Goal: Obtain resource: Download file/media

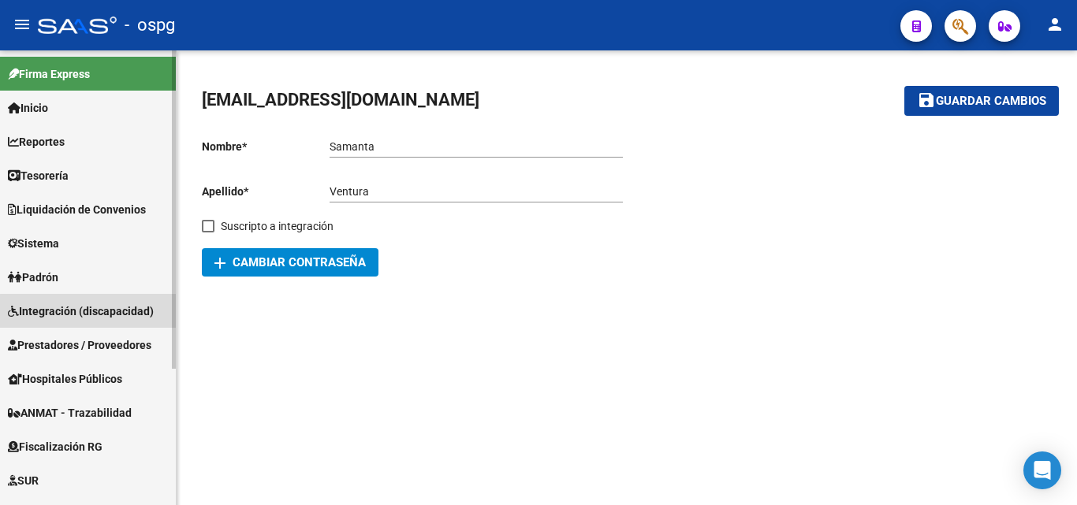
click at [89, 315] on span "Integración (discapacidad)" at bounding box center [81, 311] width 146 height 17
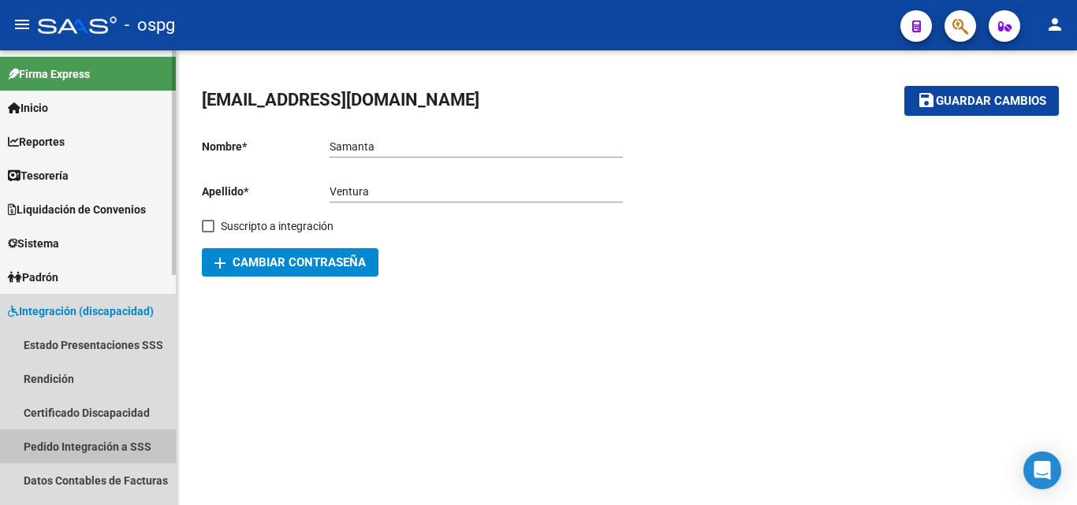
click at [98, 440] on link "Pedido Integración a SSS" at bounding box center [88, 447] width 176 height 34
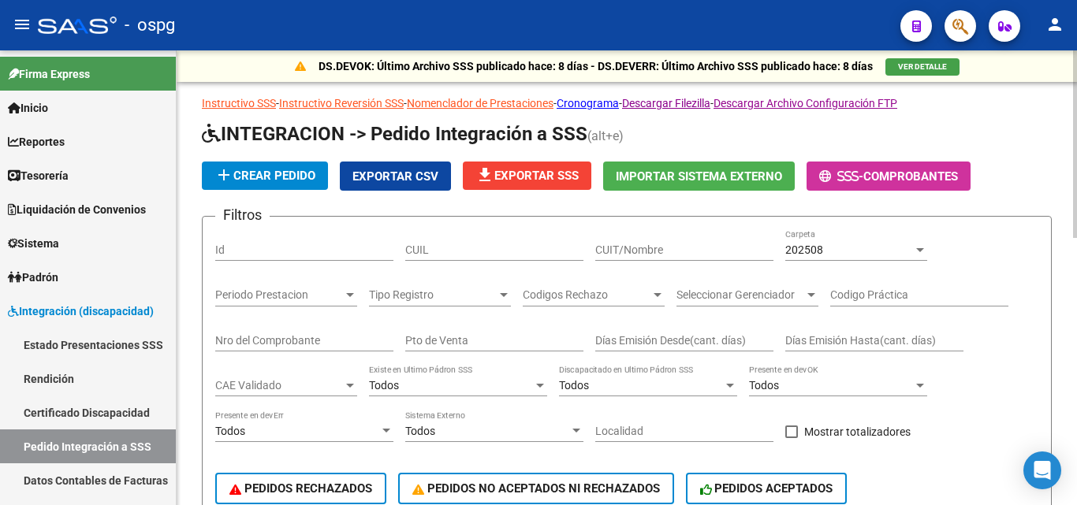
click at [662, 241] on div "CUIT/Nombre" at bounding box center [684, 245] width 178 height 32
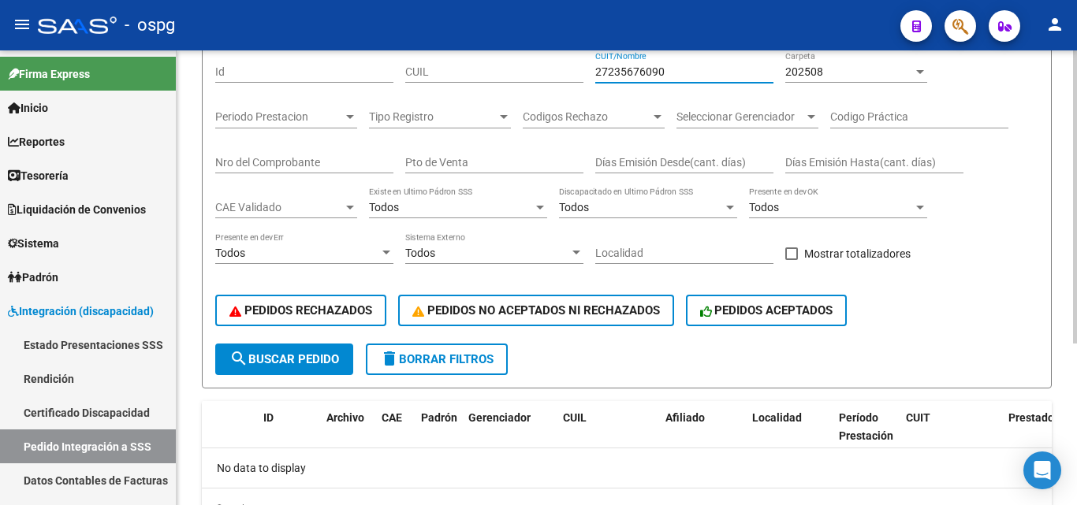
scroll to position [93, 0]
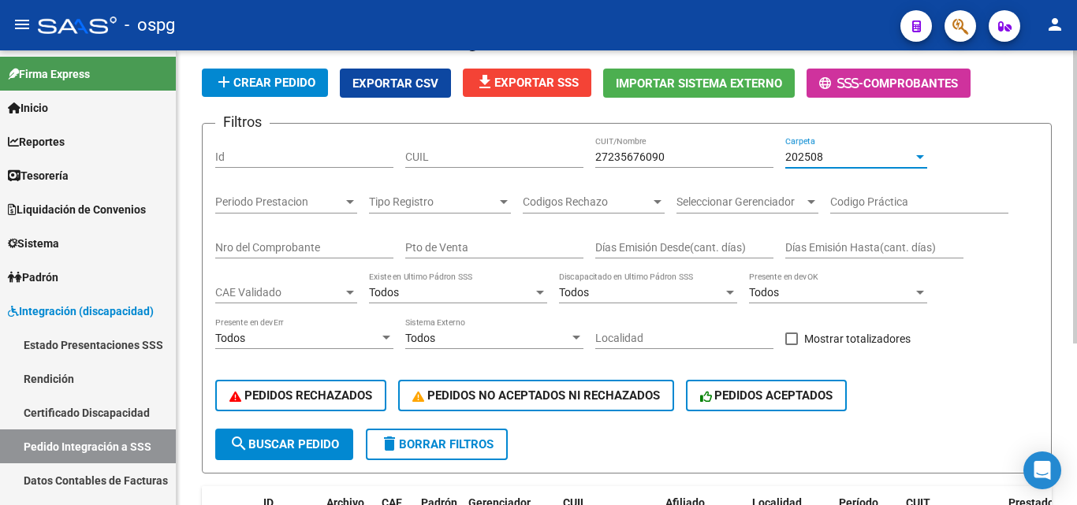
click at [851, 155] on div "202508" at bounding box center [849, 157] width 128 height 13
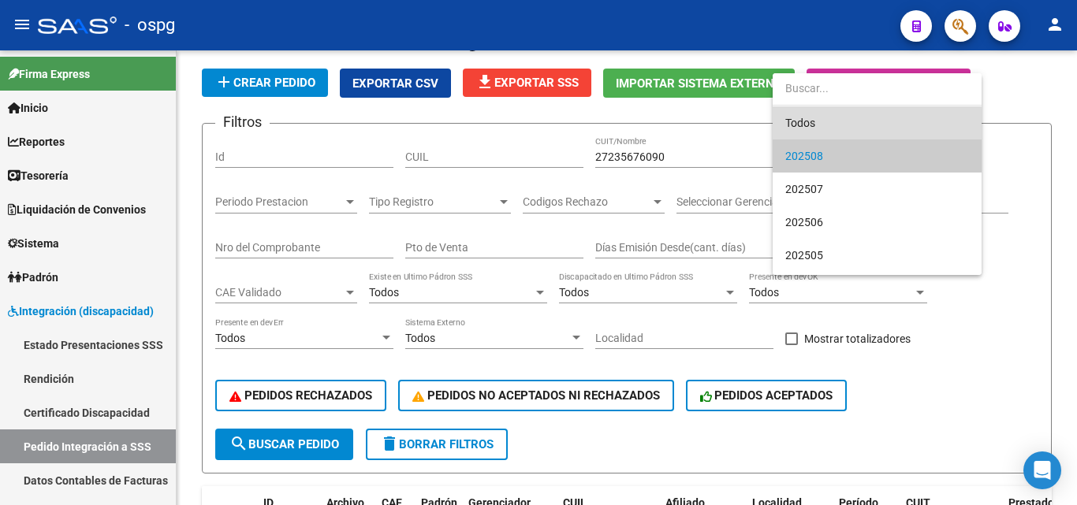
click at [817, 125] on span "Todos" at bounding box center [877, 122] width 184 height 33
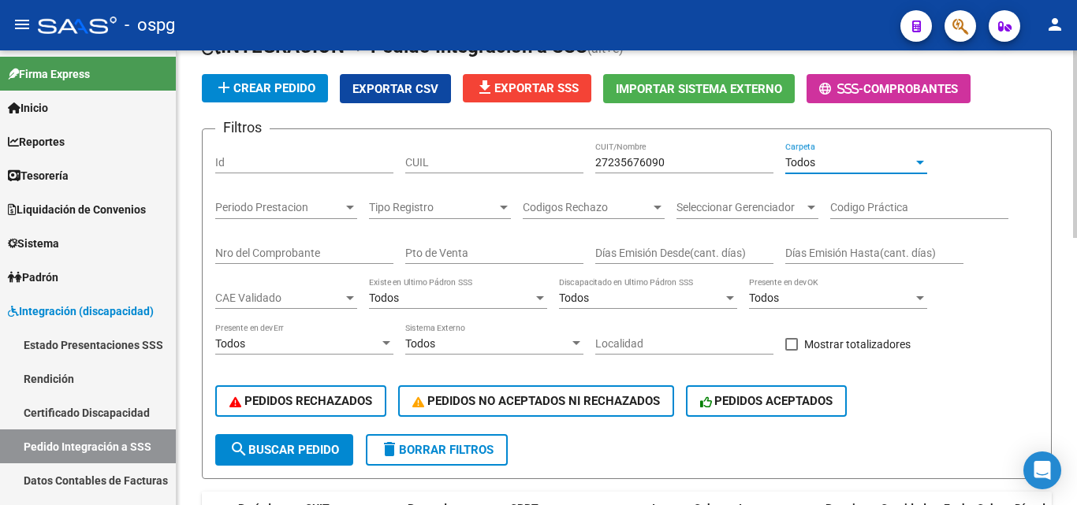
scroll to position [0, 0]
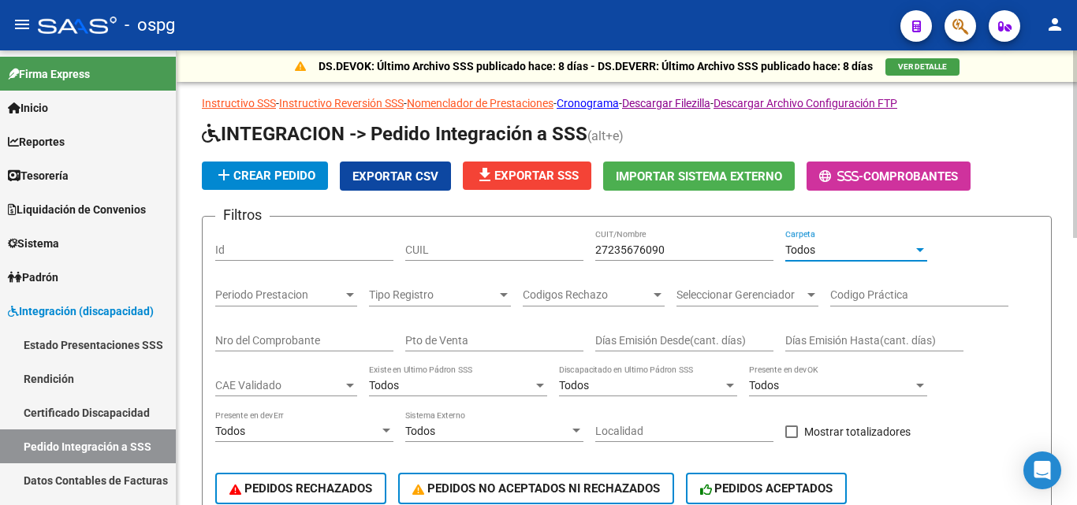
drag, startPoint x: 689, startPoint y: 241, endPoint x: 706, endPoint y: 242, distance: 16.6
click at [702, 242] on div "27235676090 CUIT/Nombre" at bounding box center [684, 245] width 178 height 32
click at [706, 244] on input "27235676090" at bounding box center [684, 250] width 178 height 13
drag, startPoint x: 706, startPoint y: 242, endPoint x: 386, endPoint y: 241, distance: 319.3
click at [386, 241] on div "Filtros Id CUIL 27235676090 CUIT/Nombre Todos Carpeta Periodo Prestacion Period…" at bounding box center [626, 375] width 823 height 292
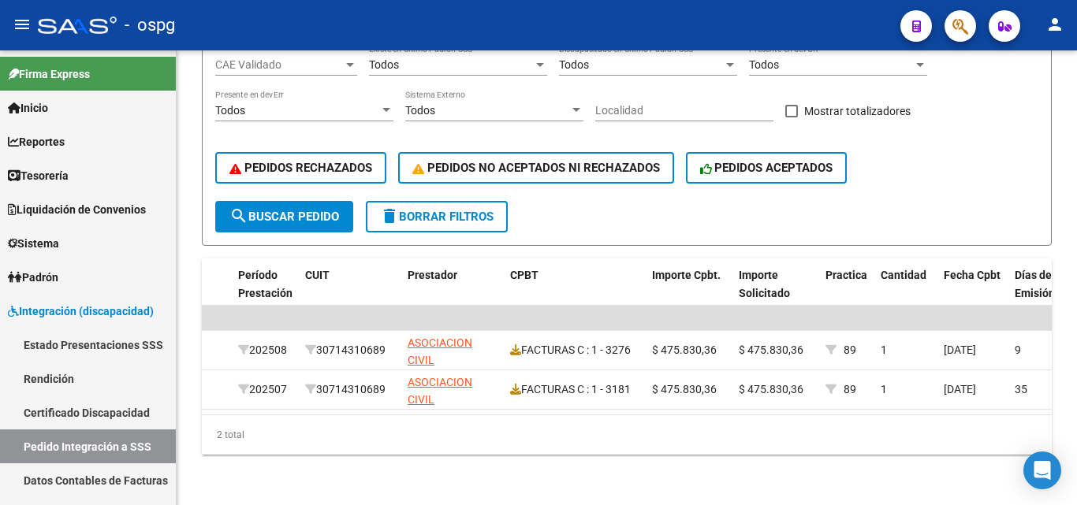
scroll to position [333, 0]
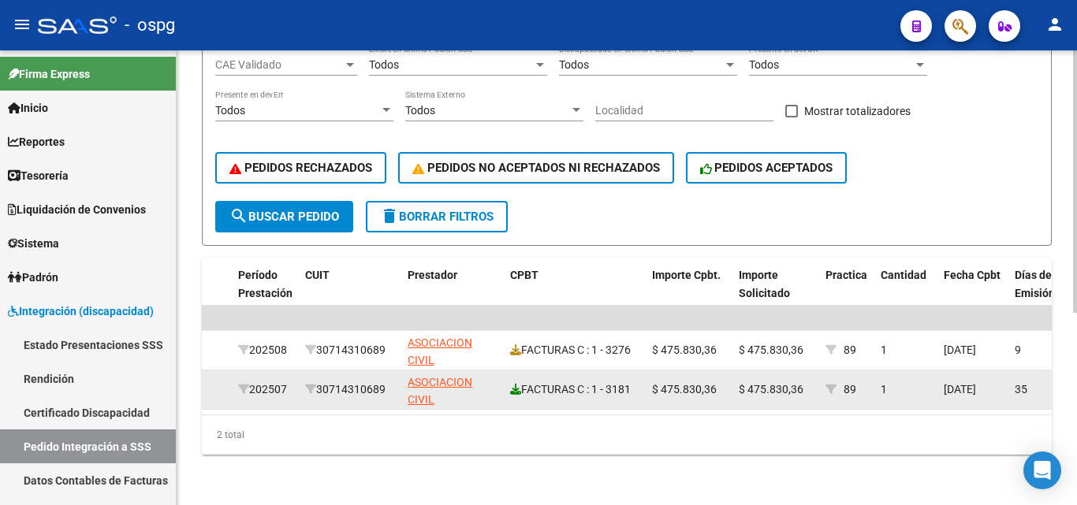
click at [519, 384] on icon at bounding box center [515, 389] width 11 height 11
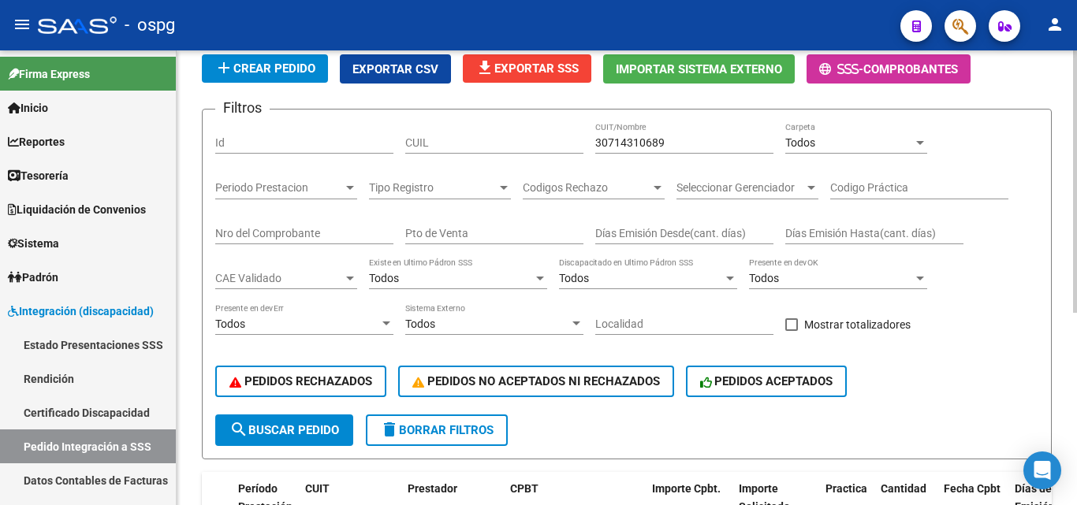
scroll to position [96, 0]
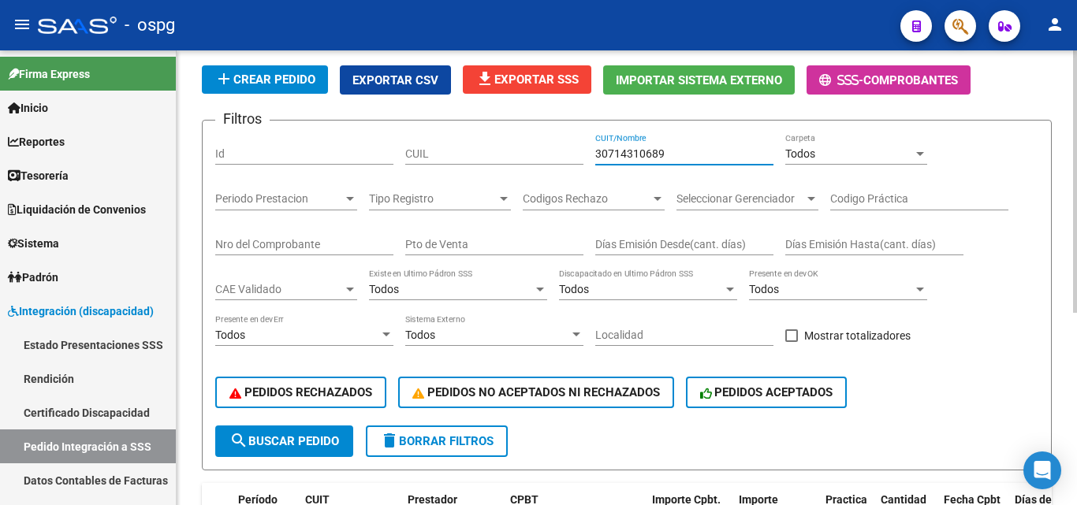
drag, startPoint x: 710, startPoint y: 154, endPoint x: 401, endPoint y: 162, distance: 309.1
click at [401, 162] on div "Filtros Id CUIL 30714310689 CUIT/Nombre Todos Carpeta Periodo Prestacion Period…" at bounding box center [626, 279] width 823 height 292
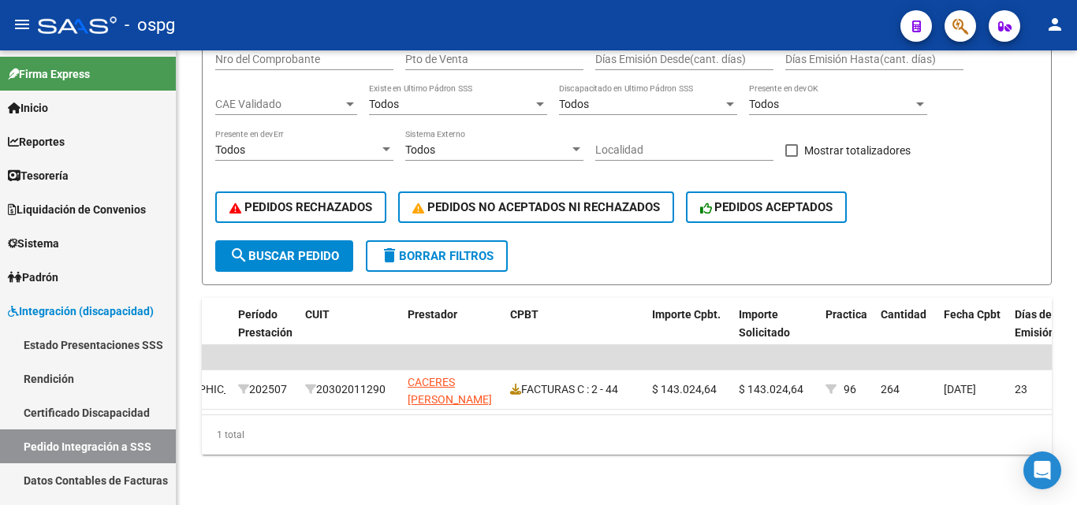
scroll to position [293, 0]
click at [516, 384] on icon at bounding box center [515, 389] width 11 height 11
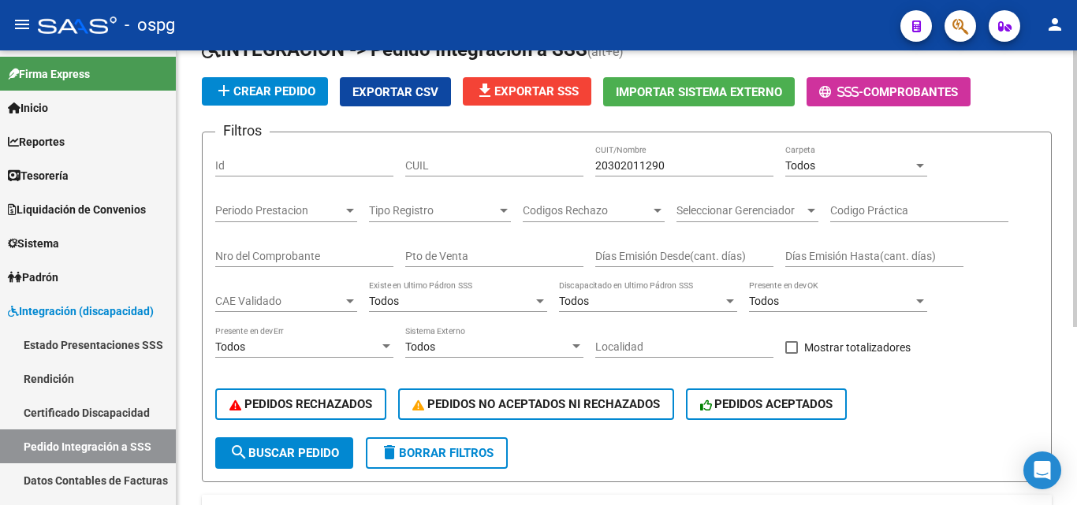
scroll to position [57, 0]
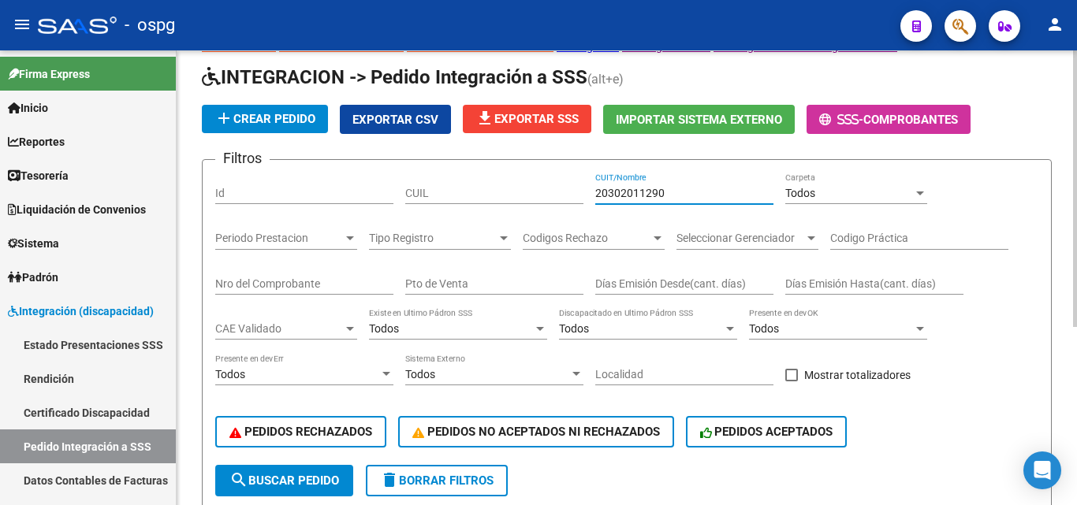
drag, startPoint x: 680, startPoint y: 197, endPoint x: 404, endPoint y: 203, distance: 276.7
click at [404, 203] on div "Filtros Id CUIL 20302011290 CUIT/Nombre Todos Carpeta Periodo Prestacion Period…" at bounding box center [626, 319] width 823 height 292
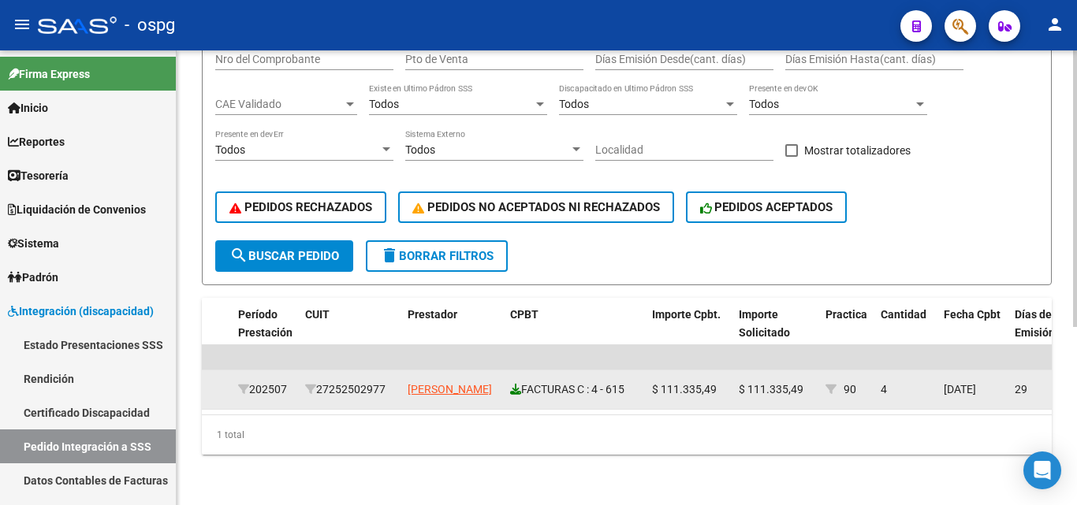
click at [519, 384] on icon at bounding box center [515, 389] width 11 height 11
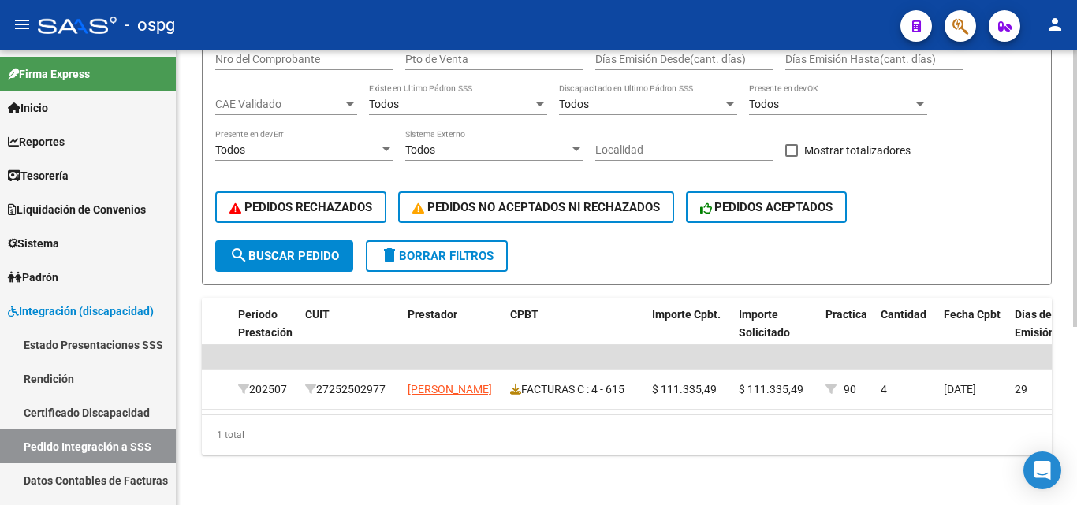
scroll to position [136, 0]
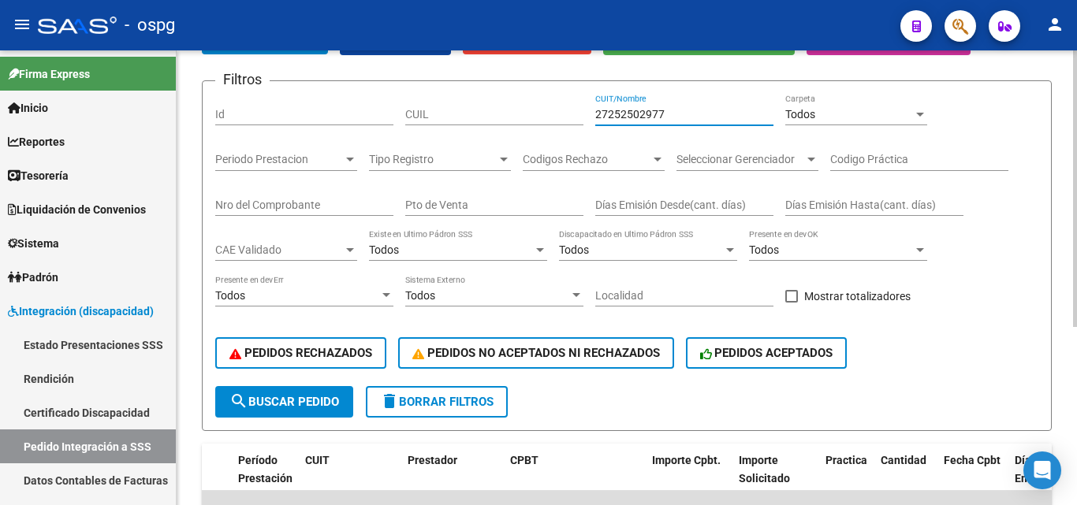
click at [681, 114] on input "27252502977" at bounding box center [684, 114] width 178 height 13
drag, startPoint x: 681, startPoint y: 114, endPoint x: 561, endPoint y: 115, distance: 119.8
click at [561, 115] on div "Filtros Id CUIL 27252502977 CUIT/Nombre Todos Carpeta Periodo Prestacion Period…" at bounding box center [626, 240] width 823 height 292
type input "30680348525"
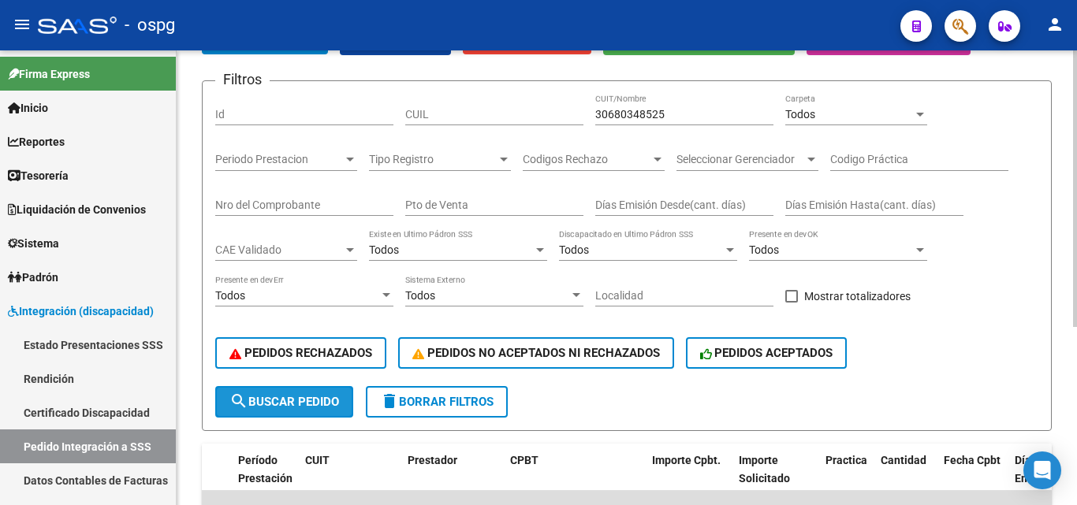
click at [309, 393] on button "search Buscar Pedido" at bounding box center [284, 402] width 138 height 32
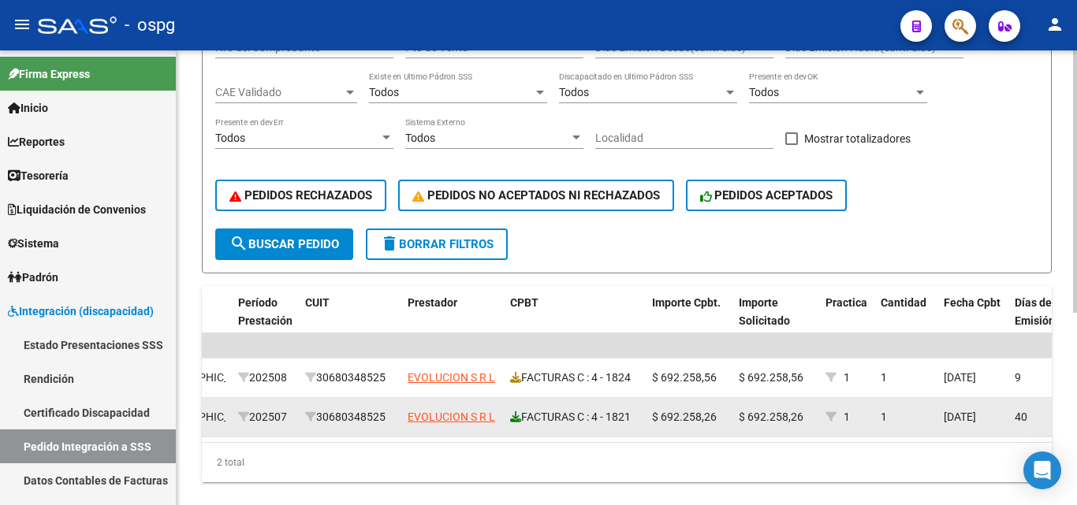
click at [514, 415] on icon at bounding box center [515, 416] width 11 height 11
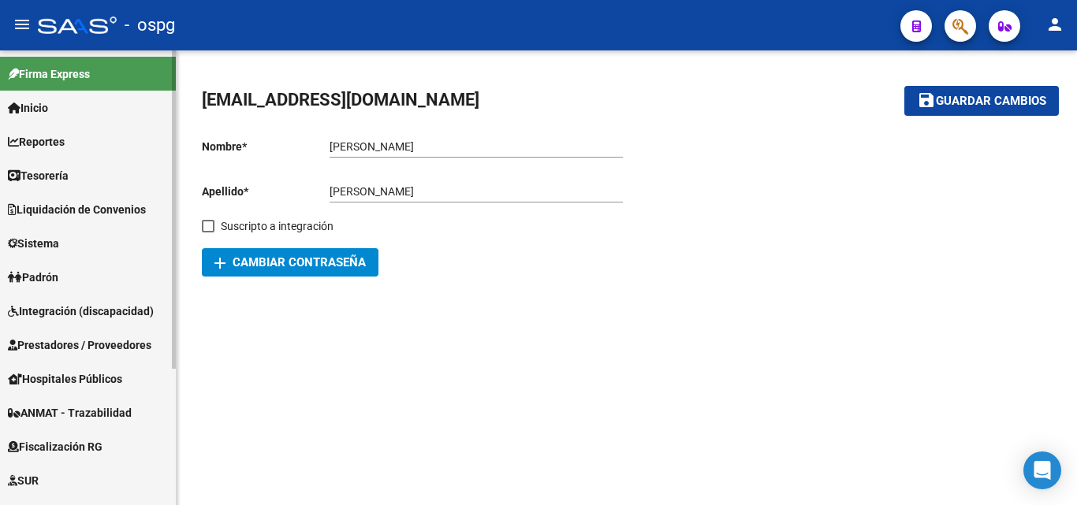
click at [88, 303] on span "Integración (discapacidad)" at bounding box center [81, 311] width 146 height 17
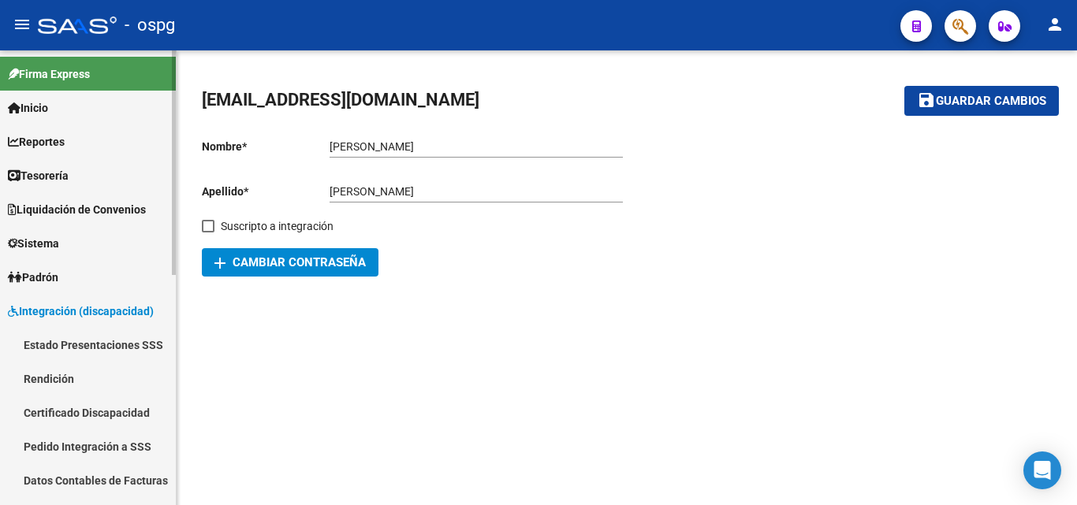
click at [84, 372] on link "Rendición" at bounding box center [88, 379] width 176 height 34
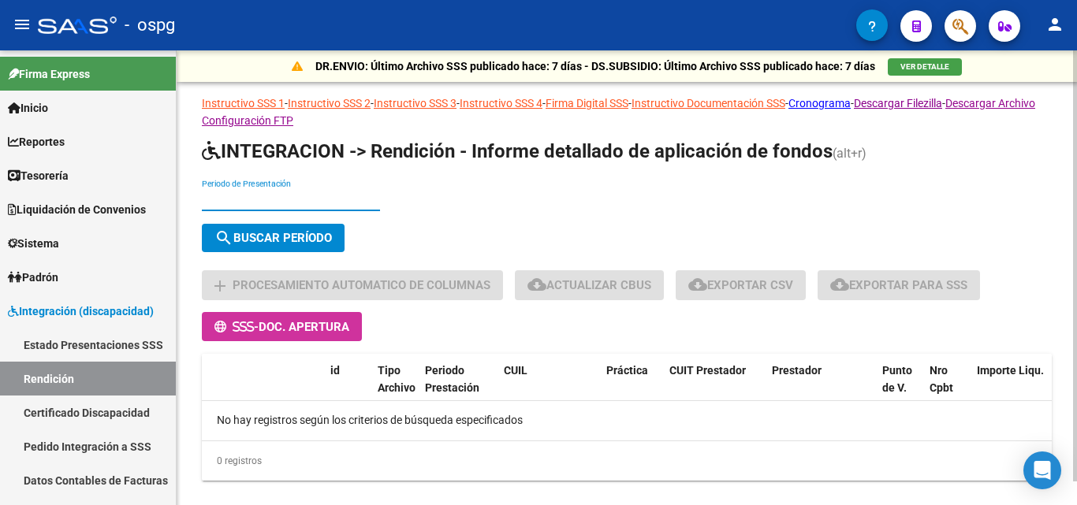
click at [313, 204] on input "Periodo de Presentación" at bounding box center [291, 199] width 178 height 13
click at [328, 201] on input "Periodo de Presentación" at bounding box center [291, 199] width 178 height 13
type input "202507"
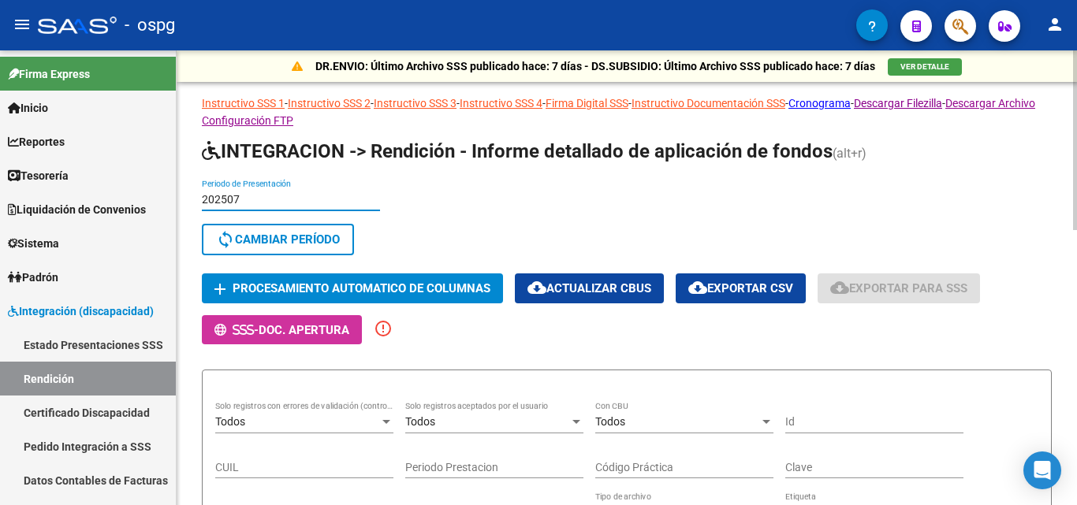
scroll to position [79, 0]
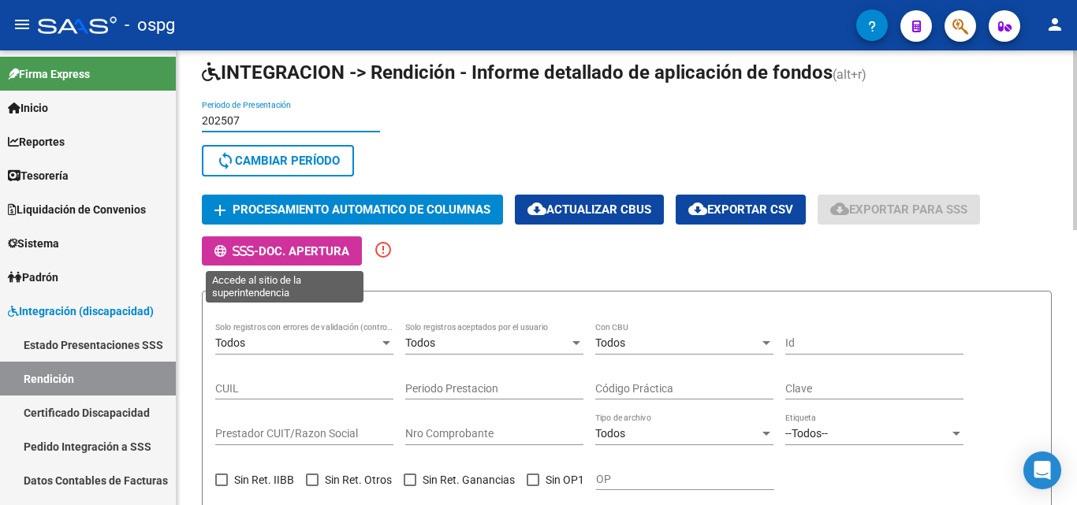
click at [313, 248] on span "Doc. Apertura" at bounding box center [304, 251] width 91 height 14
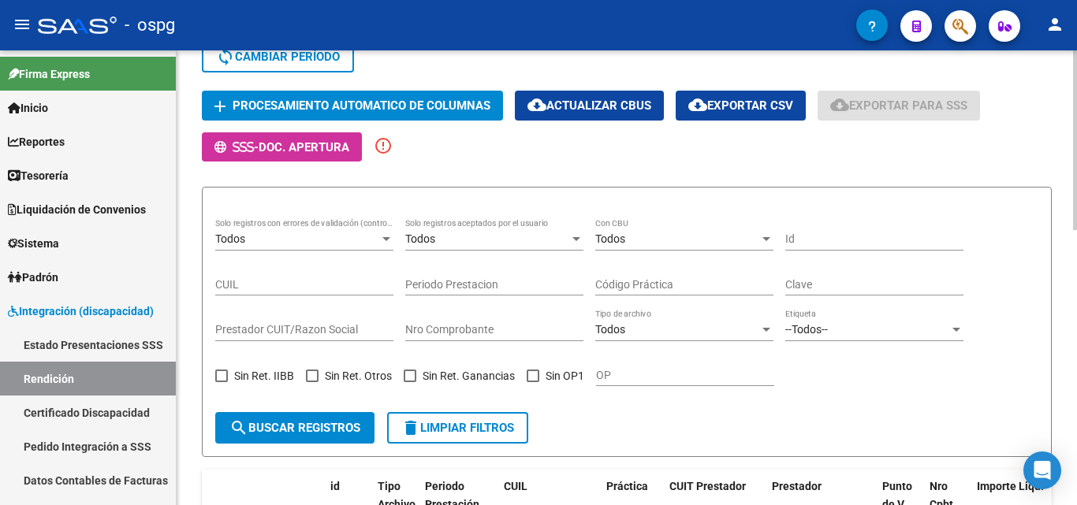
scroll to position [144, 0]
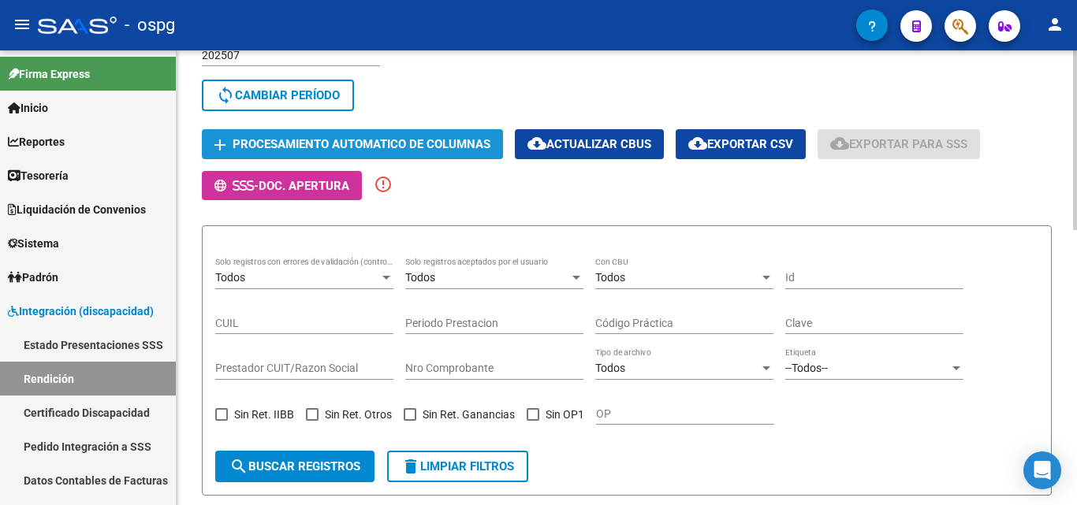
click at [417, 138] on span "Procesamiento automatico de columnas" at bounding box center [362, 145] width 258 height 14
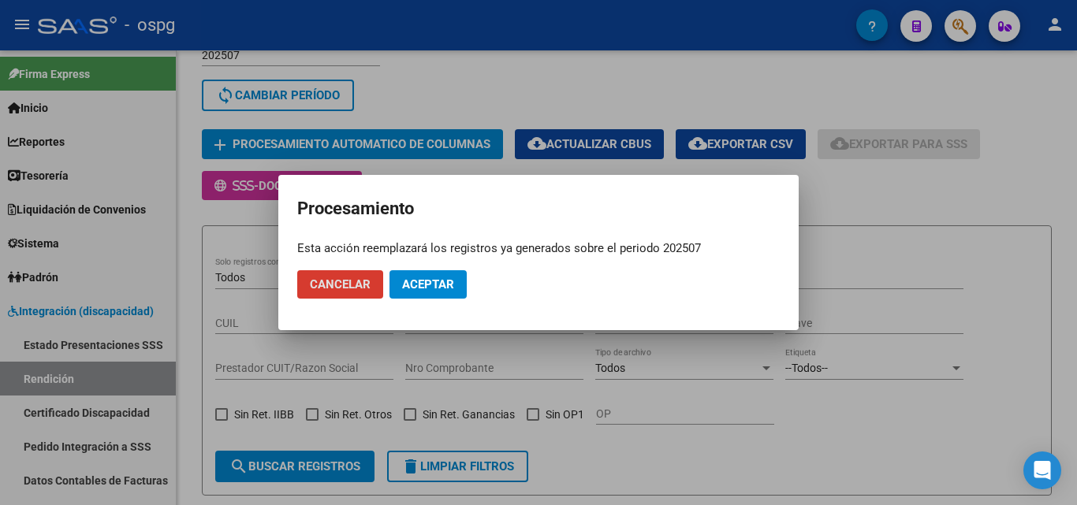
click at [439, 286] on span "Aceptar" at bounding box center [428, 284] width 52 height 14
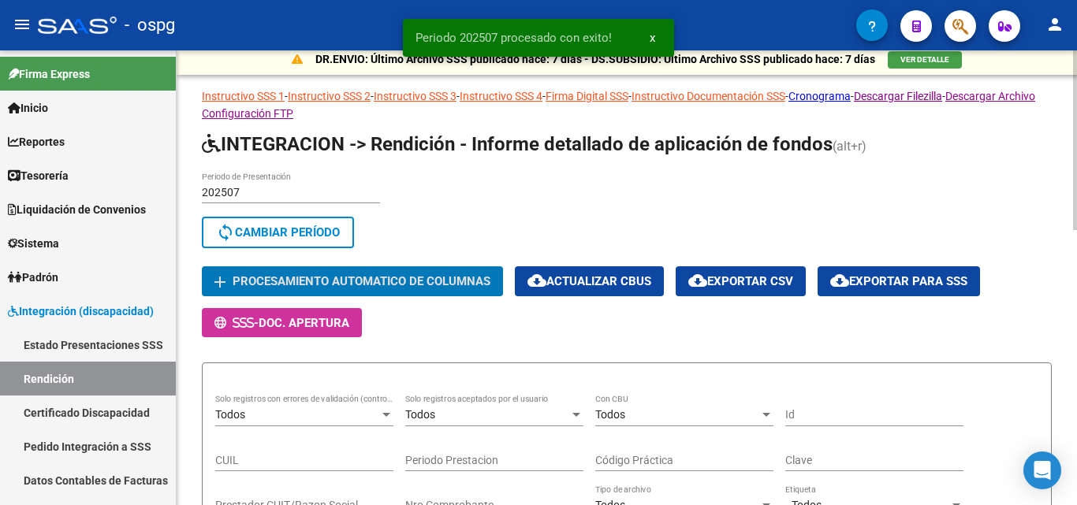
scroll to position [0, 0]
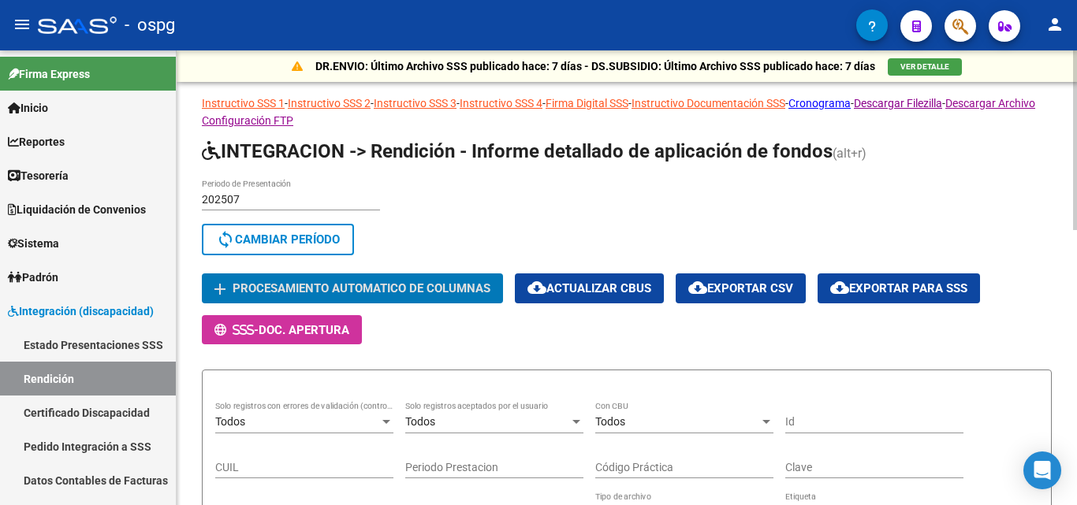
click at [721, 287] on span "cloud_download Exportar CSV" at bounding box center [740, 288] width 105 height 14
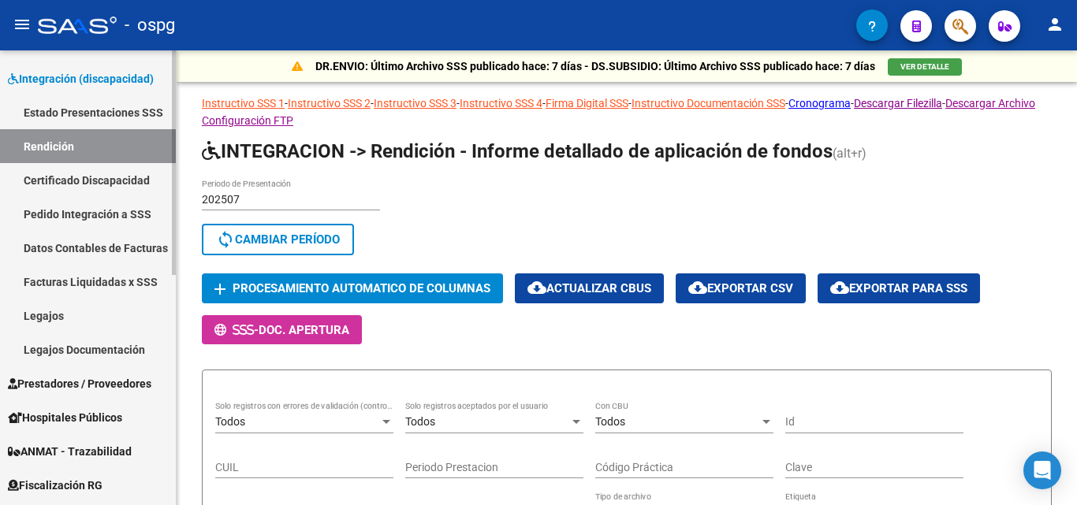
scroll to position [236, 0]
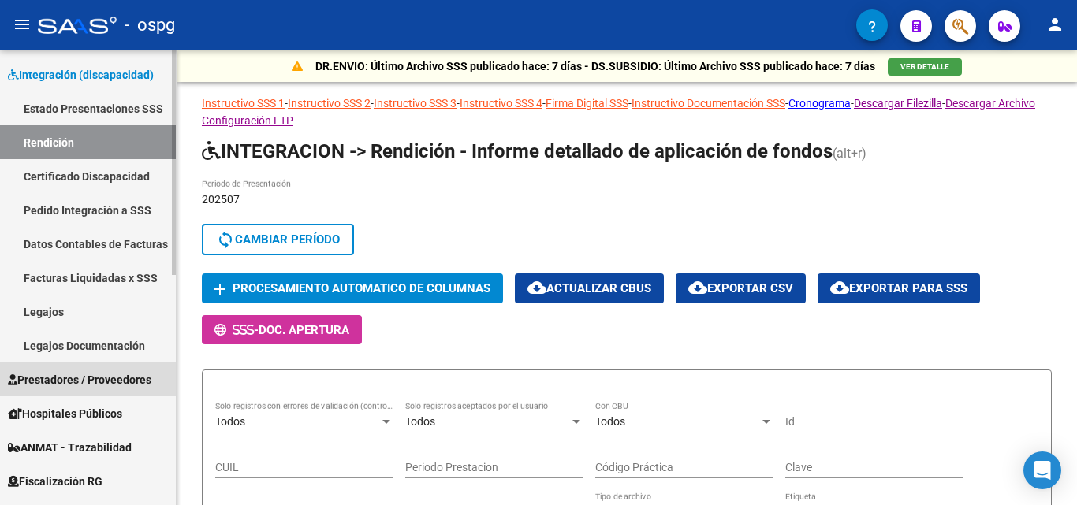
click at [102, 375] on span "Prestadores / Proveedores" at bounding box center [79, 379] width 143 height 17
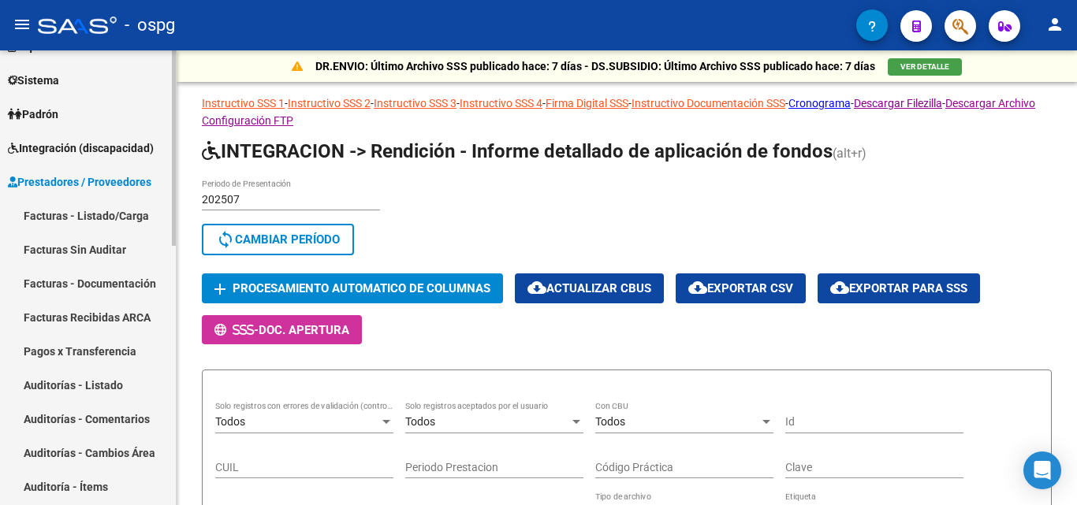
scroll to position [158, 0]
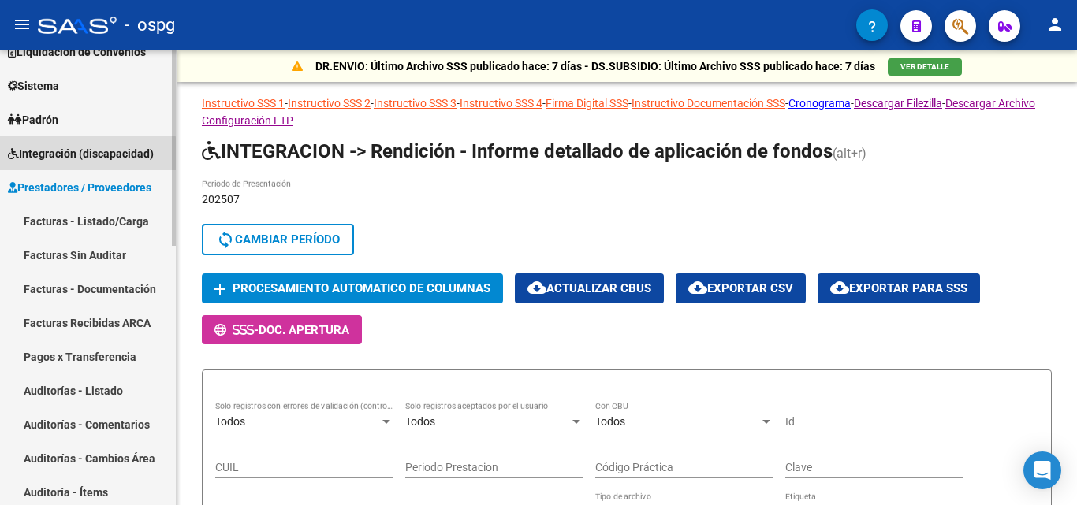
click at [87, 155] on span "Integración (discapacidad)" at bounding box center [81, 153] width 146 height 17
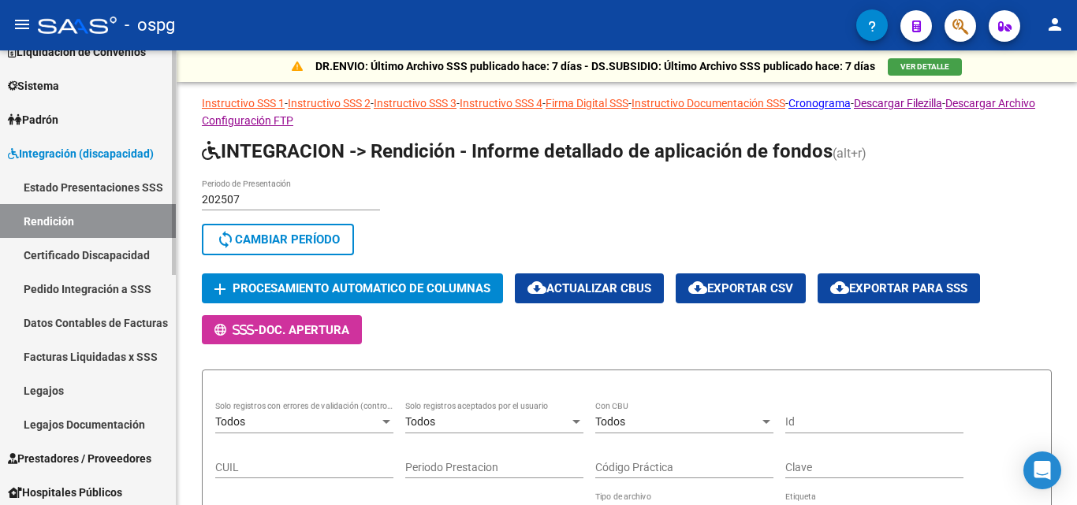
click at [117, 285] on link "Pedido Integración a SSS" at bounding box center [88, 289] width 176 height 34
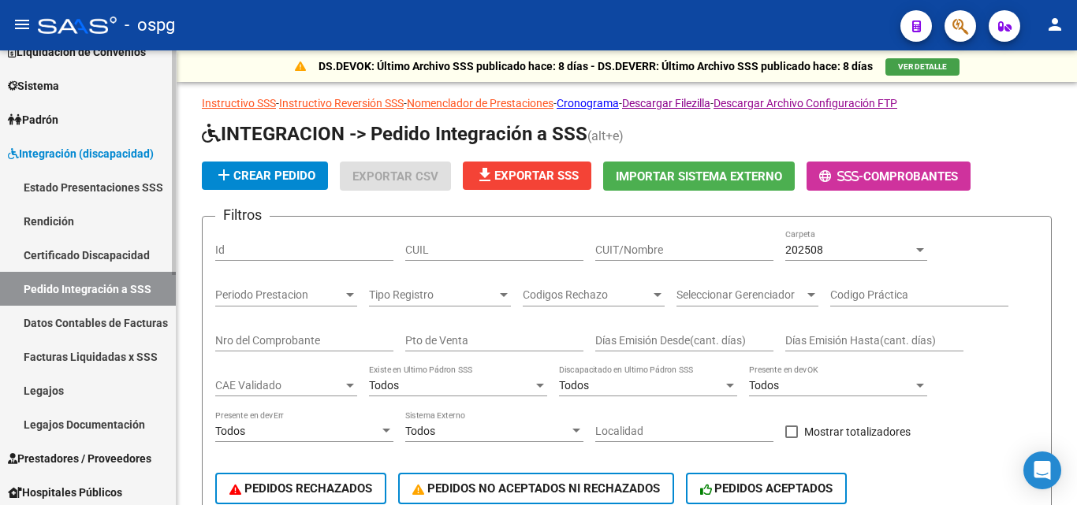
click at [119, 356] on link "Facturas Liquidadas x SSS" at bounding box center [88, 357] width 176 height 34
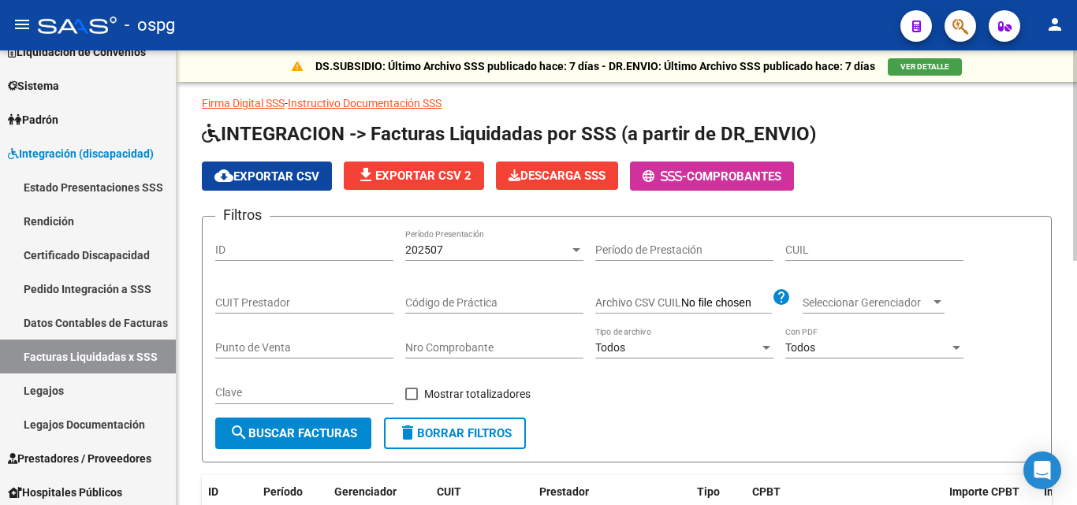
click at [254, 163] on button "cloud_download Exportar CSV" at bounding box center [267, 176] width 130 height 29
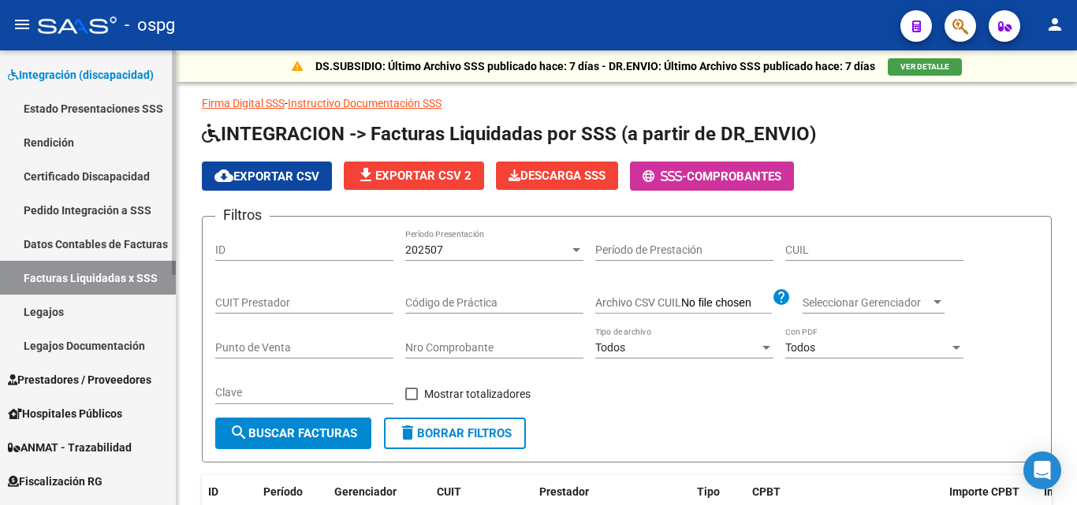
click at [85, 352] on link "Legajos Documentación" at bounding box center [88, 346] width 176 height 34
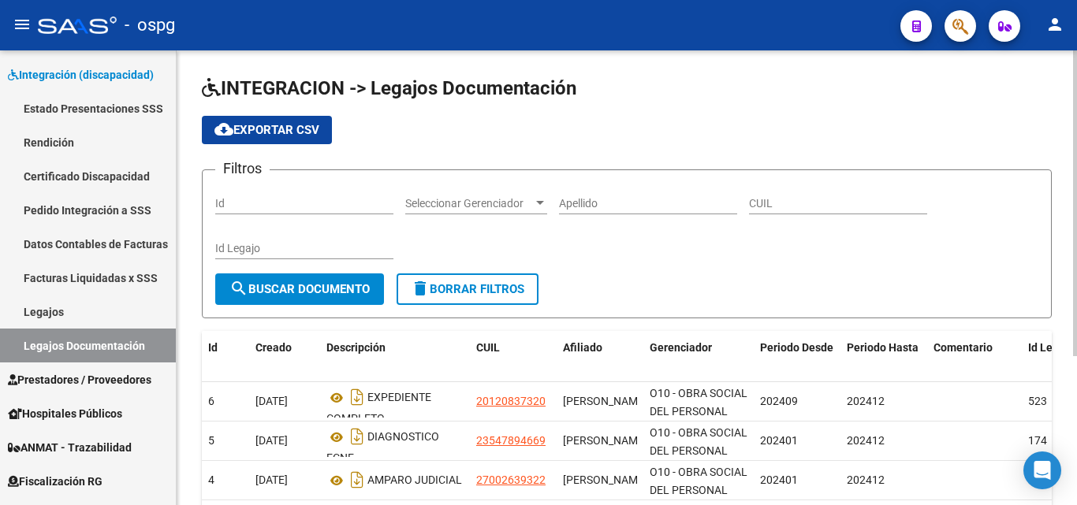
click at [788, 203] on input "CUIL" at bounding box center [838, 203] width 178 height 13
paste input "20302011290"
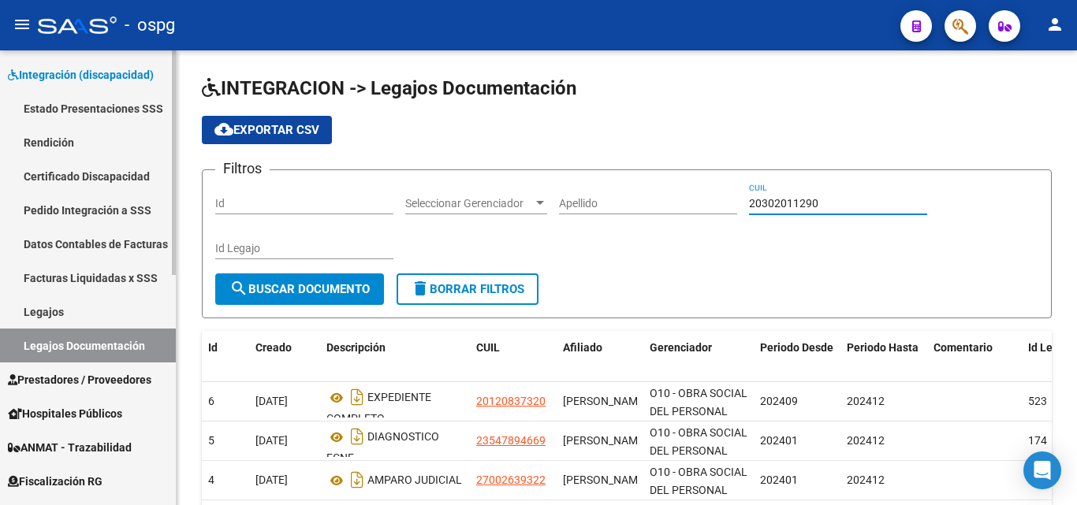
type input "20302011290"
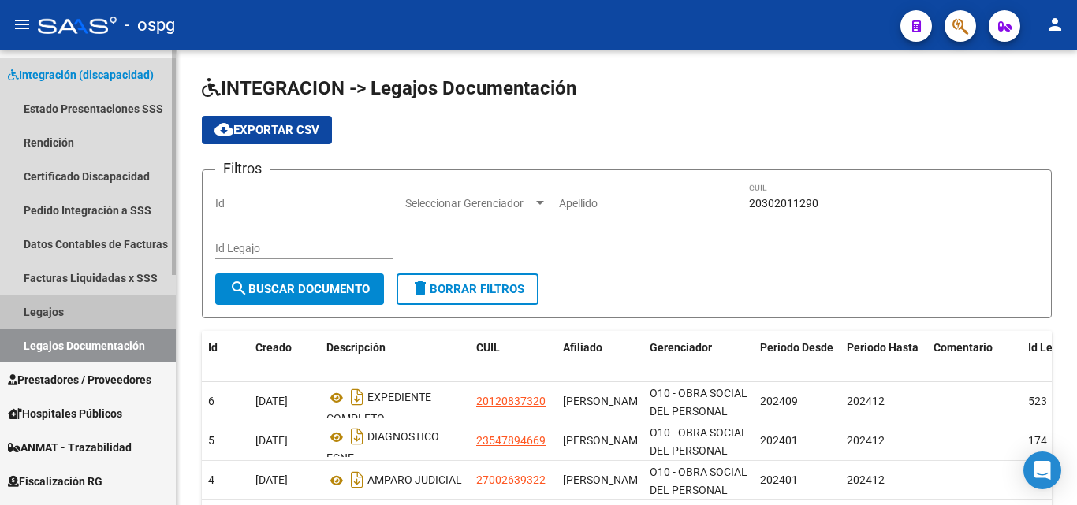
click at [99, 307] on link "Legajos" at bounding box center [88, 312] width 176 height 34
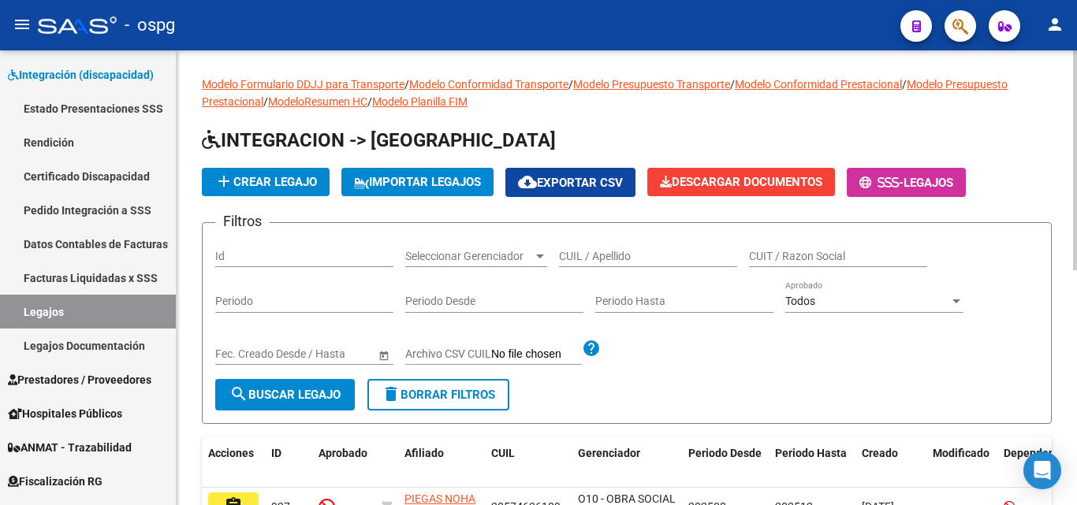
click at [631, 263] on div "CUIL / Apellido" at bounding box center [648, 252] width 178 height 32
click at [635, 259] on input "CUIL / Apellido" at bounding box center [648, 256] width 178 height 13
paste input "20302011290"
click at [306, 391] on span "search Buscar Legajo" at bounding box center [284, 395] width 111 height 14
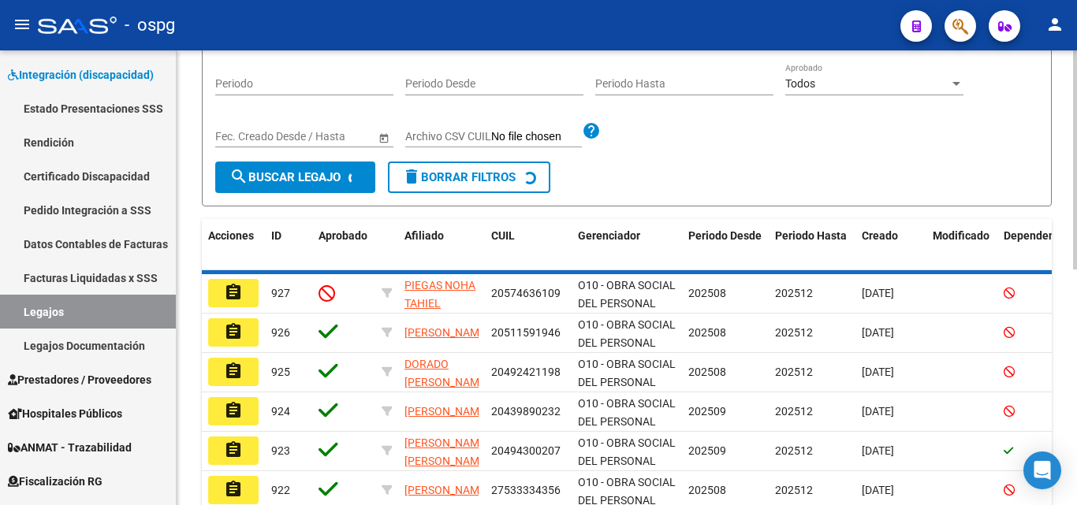
scroll to position [114, 0]
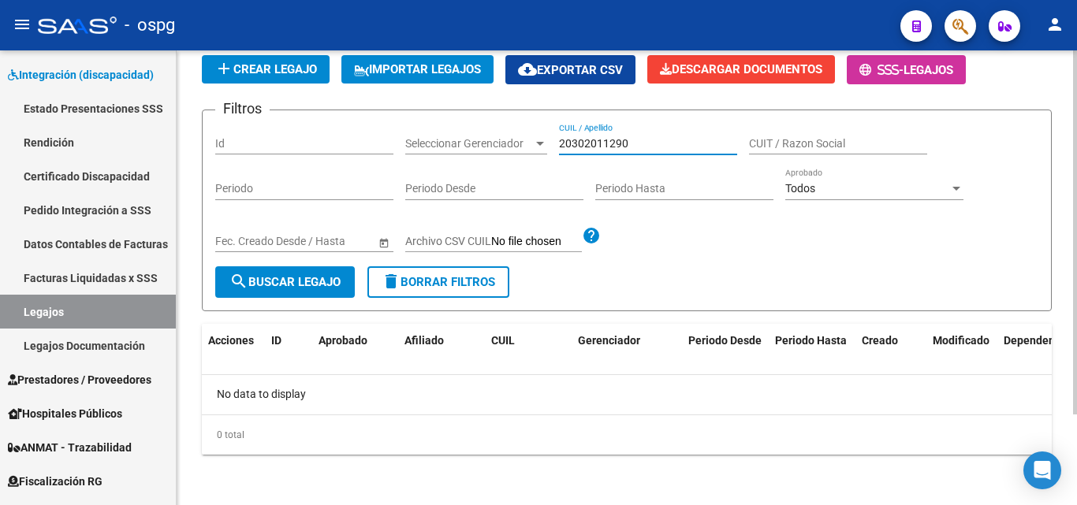
drag, startPoint x: 639, startPoint y: 143, endPoint x: 420, endPoint y: 151, distance: 218.5
click at [456, 140] on div "Filtros Id Seleccionar Gerenciador Seleccionar Gerenciador 20302011290 CUIL / A…" at bounding box center [626, 194] width 823 height 143
paste input "46124955"
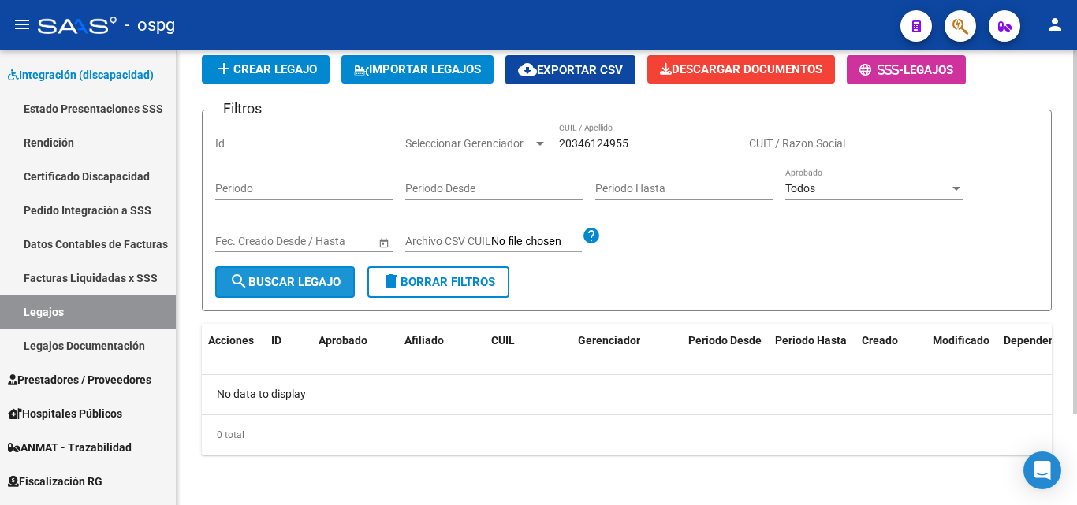
drag, startPoint x: 303, startPoint y: 300, endPoint x: 317, endPoint y: 283, distance: 21.3
click at [317, 283] on span "search Buscar Legajo" at bounding box center [284, 282] width 111 height 14
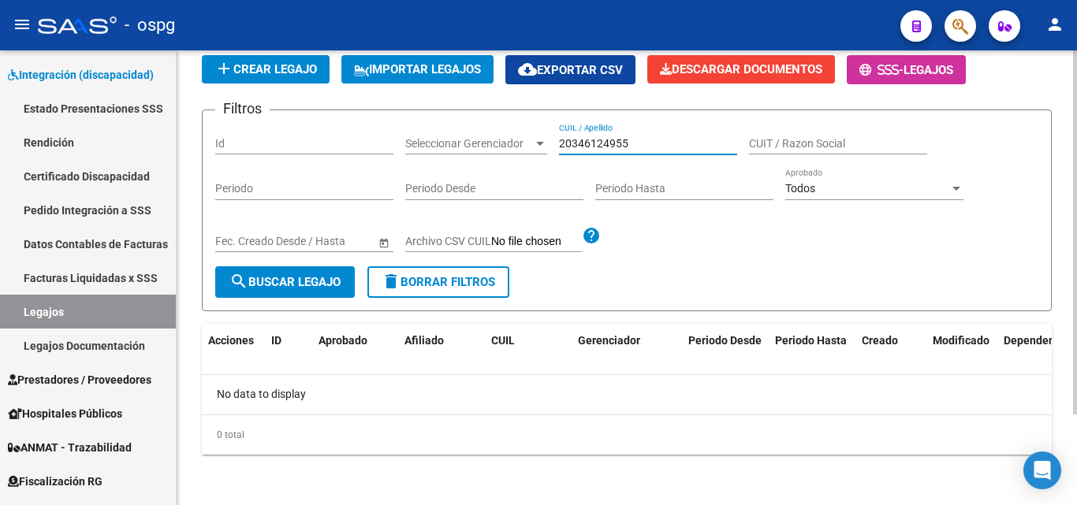
drag, startPoint x: 649, startPoint y: 145, endPoint x: 505, endPoint y: 136, distance: 144.5
click at [509, 136] on div "Filtros Id Seleccionar Gerenciador Seleccionar Gerenciador 20346124955 CUIL / A…" at bounding box center [626, 194] width 823 height 143
paste input "3256595494"
click at [290, 284] on span "search Buscar Legajo" at bounding box center [284, 282] width 111 height 14
drag, startPoint x: 653, startPoint y: 141, endPoint x: 464, endPoint y: 133, distance: 190.1
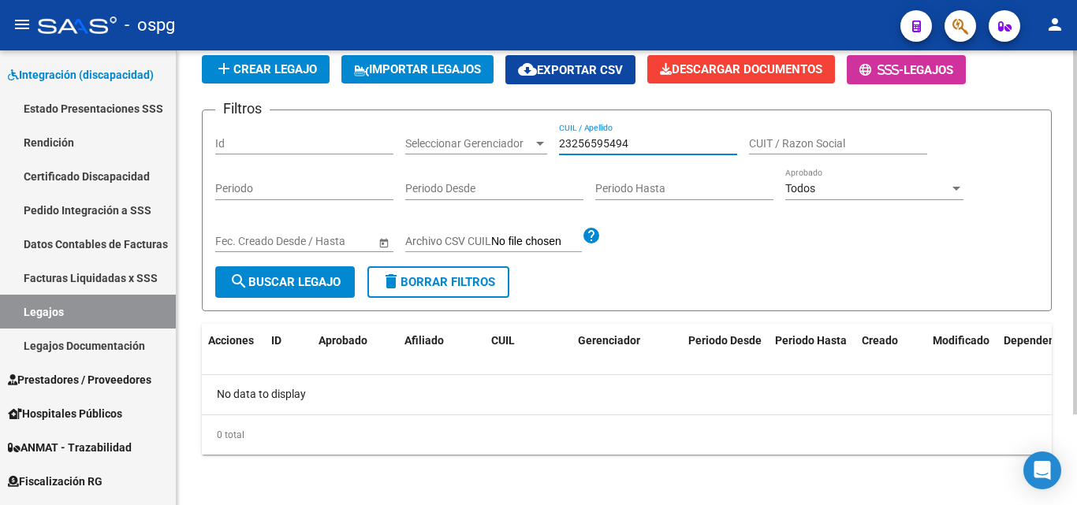
click at [464, 133] on div "Filtros Id Seleccionar Gerenciador Seleccionar Gerenciador 23256595494 CUIL / A…" at bounding box center [626, 194] width 823 height 143
paste input "7169611047"
click at [292, 283] on span "search Buscar Legajo" at bounding box center [284, 282] width 111 height 14
drag, startPoint x: 653, startPoint y: 138, endPoint x: 469, endPoint y: 125, distance: 184.1
click at [469, 125] on div "Filtros Id Seleccionar Gerenciador Seleccionar Gerenciador 27169611047 CUIL / A…" at bounding box center [626, 194] width 823 height 143
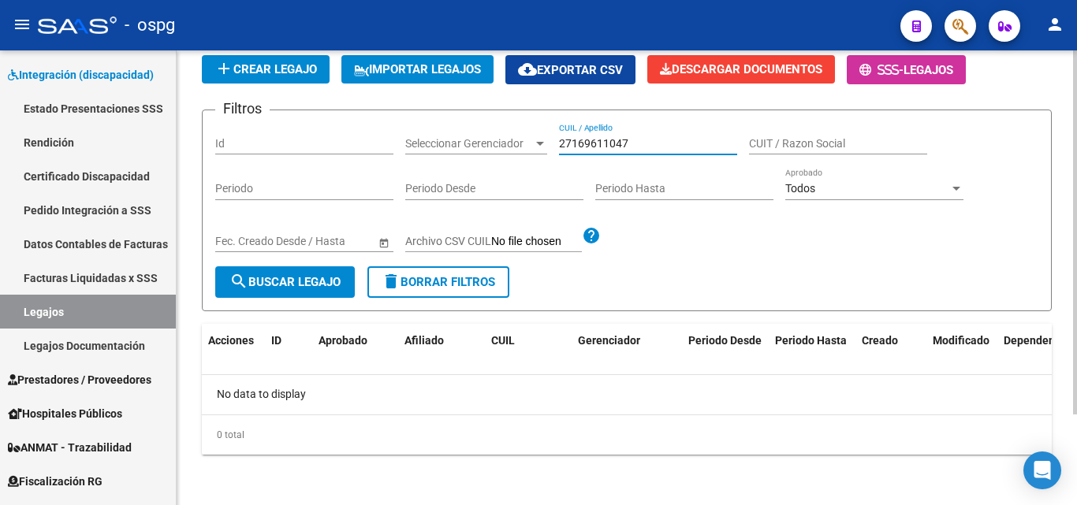
paste input "25250297"
click at [315, 270] on button "search Buscar Legajo" at bounding box center [285, 282] width 140 height 32
drag, startPoint x: 635, startPoint y: 145, endPoint x: 478, endPoint y: 136, distance: 156.3
click at [478, 136] on div "Filtros Id Seleccionar Gerenciador Seleccionar Gerenciador 27252502977 CUIL / A…" at bounding box center [626, 194] width 823 height 143
paste input "0400812218"
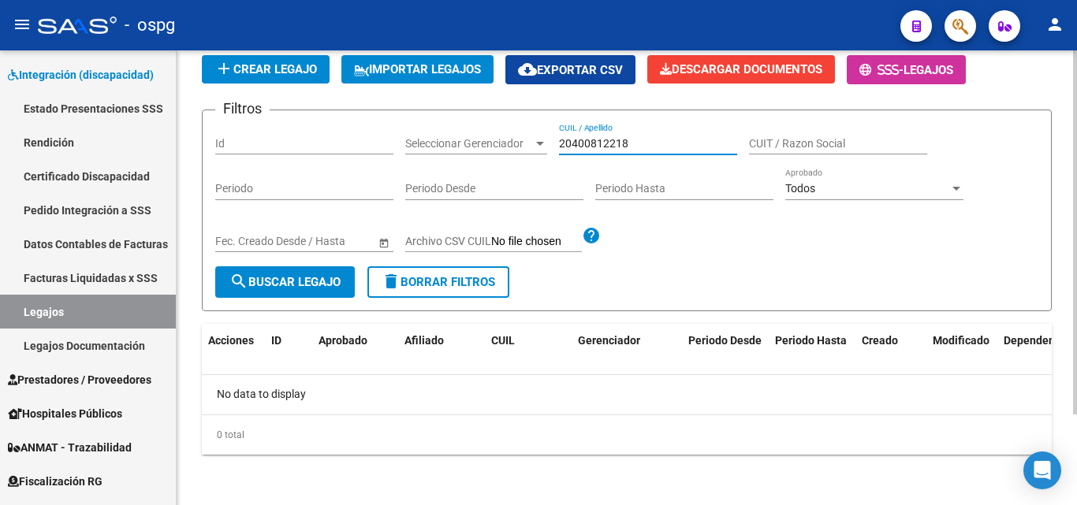
click at [315, 278] on span "search Buscar Legajo" at bounding box center [284, 282] width 111 height 14
drag, startPoint x: 673, startPoint y: 138, endPoint x: 421, endPoint y: 153, distance: 252.7
click at [434, 149] on div "Filtros Id Seleccionar Gerenciador Seleccionar Gerenciador 20400812218 CUIL / A…" at bounding box center [626, 194] width 823 height 143
paste input "7414712873"
click at [255, 285] on span "search Buscar Legajo" at bounding box center [284, 282] width 111 height 14
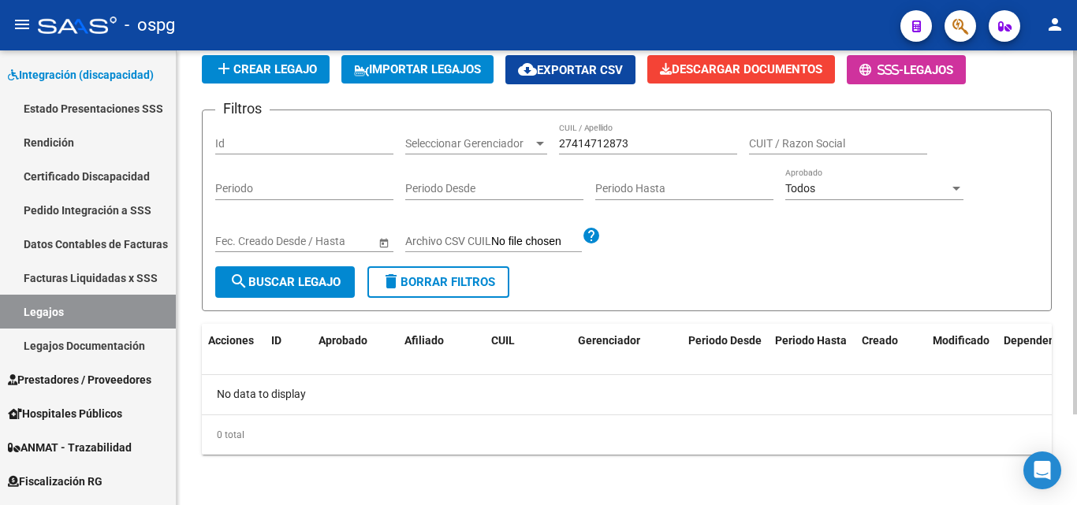
drag, startPoint x: 586, startPoint y: 132, endPoint x: 617, endPoint y: 151, distance: 35.7
click at [596, 147] on div "27414712873 CUIL / Apellido" at bounding box center [648, 139] width 178 height 32
drag, startPoint x: 635, startPoint y: 145, endPoint x: 523, endPoint y: 141, distance: 112.0
click at [526, 141] on div "Filtros Id Seleccionar Gerenciador Seleccionar Gerenciador 27414712873 CUIL / A…" at bounding box center [626, 194] width 823 height 143
paste input "327661537"
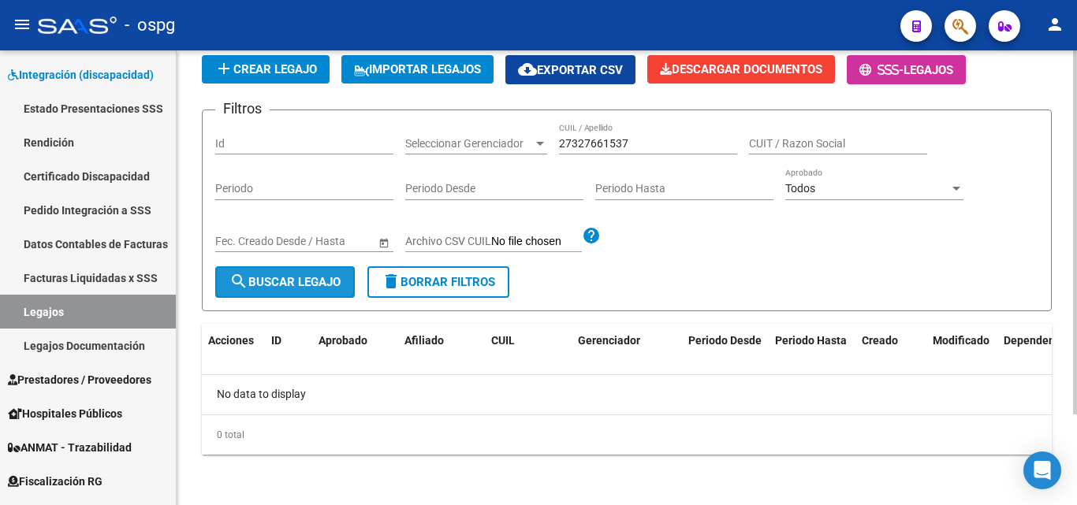
click at [316, 292] on button "search Buscar Legajo" at bounding box center [285, 282] width 140 height 32
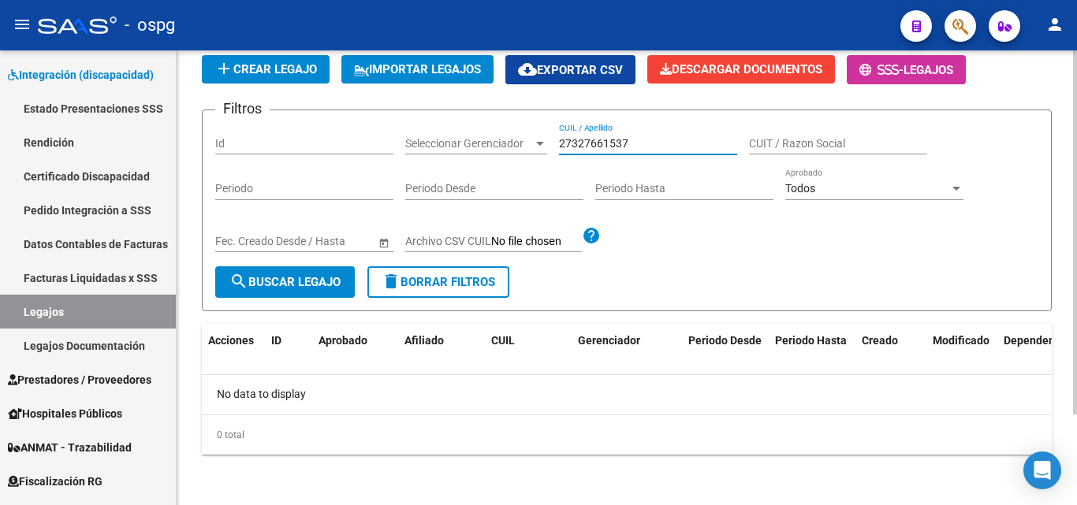
drag, startPoint x: 650, startPoint y: 143, endPoint x: 549, endPoint y: 133, distance: 101.3
click at [556, 133] on div "Filtros Id Seleccionar Gerenciador Seleccionar Gerenciador 27327661537 CUIL / A…" at bounding box center [626, 194] width 823 height 143
paste input "30714310689"
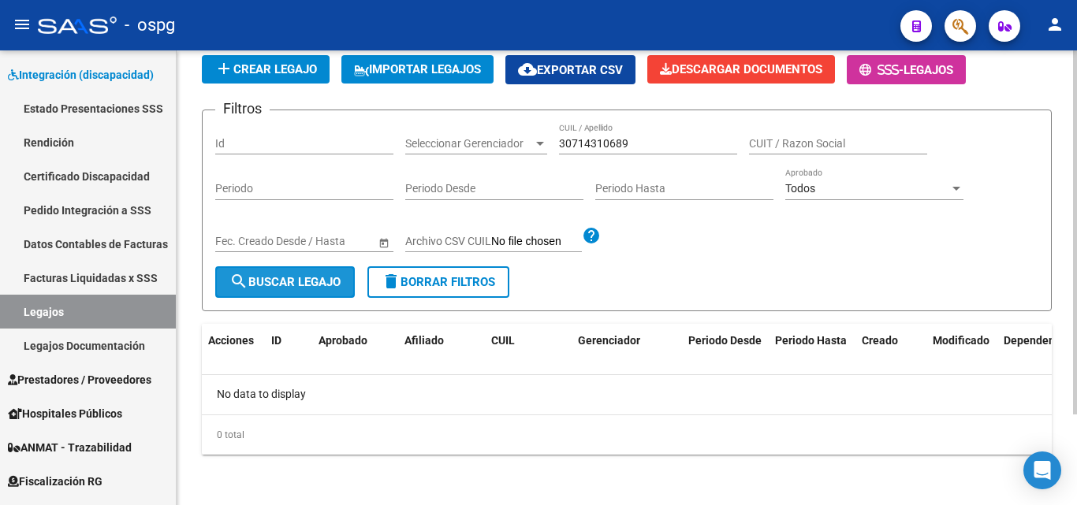
click at [277, 275] on span "search Buscar Legajo" at bounding box center [284, 282] width 111 height 14
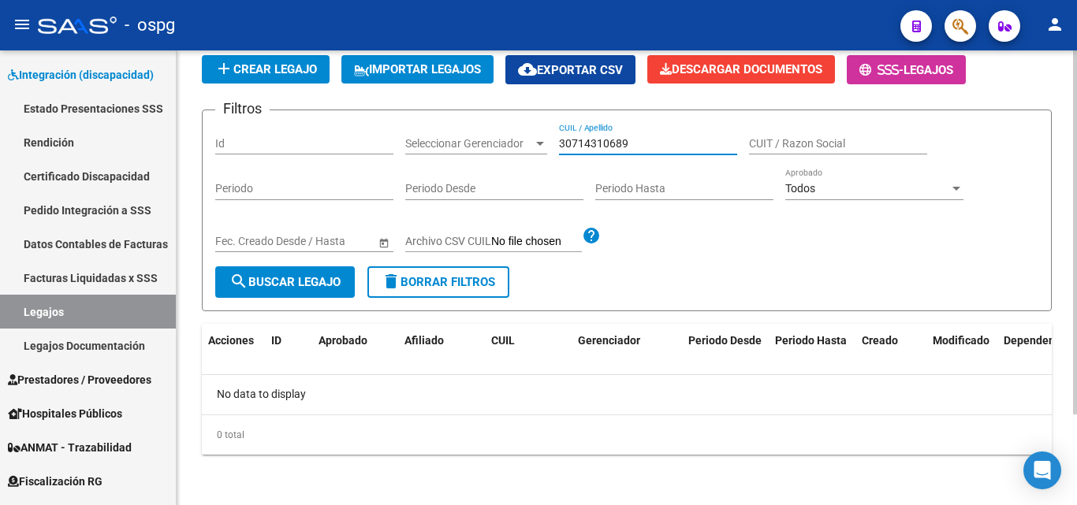
drag, startPoint x: 635, startPoint y: 141, endPoint x: 522, endPoint y: 132, distance: 113.1
click at [522, 132] on div "Filtros Id Seleccionar Gerenciador Seleccionar Gerenciador 30714310689 CUIL / A…" at bounding box center [626, 194] width 823 height 143
paste input "27140403070"
click at [304, 282] on span "search Buscar Legajo" at bounding box center [284, 282] width 111 height 14
drag, startPoint x: 637, startPoint y: 140, endPoint x: 527, endPoint y: 131, distance: 110.8
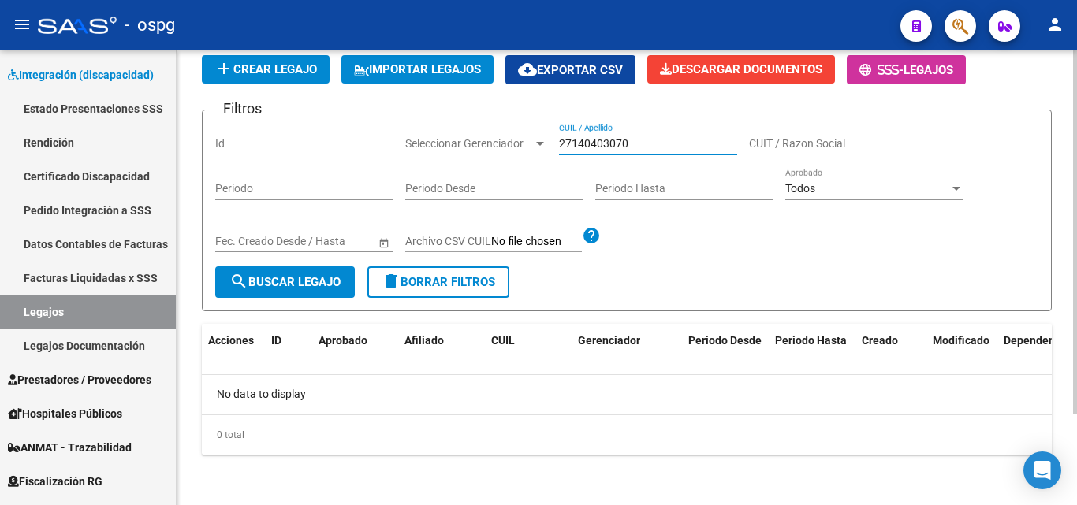
click at [527, 131] on div "Filtros Id Seleccionar Gerenciador Seleccionar Gerenciador 27140403070 CUIL / A…" at bounding box center [626, 194] width 823 height 143
paste input "30680348525"
type input "30680348525"
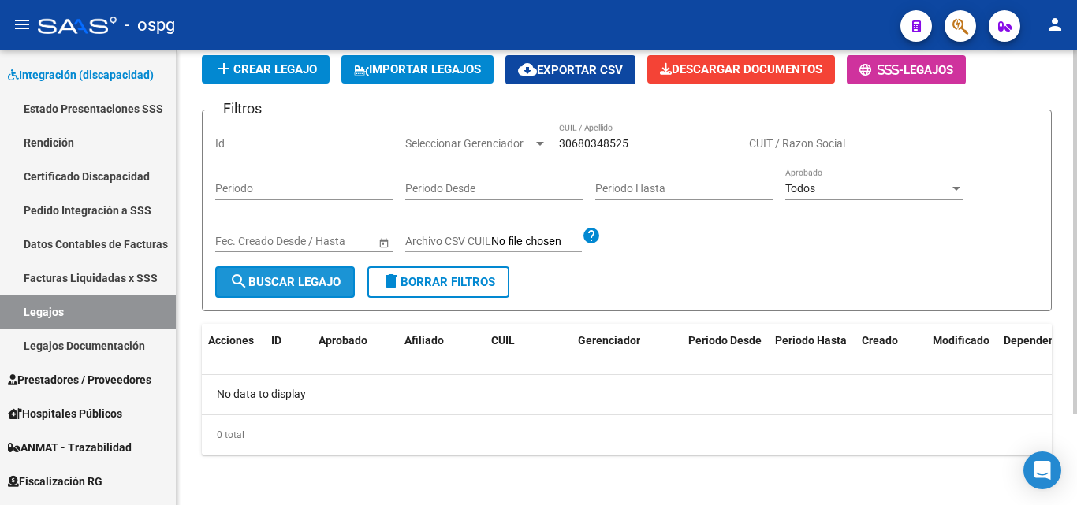
click at [304, 290] on button "search Buscar Legajo" at bounding box center [285, 282] width 140 height 32
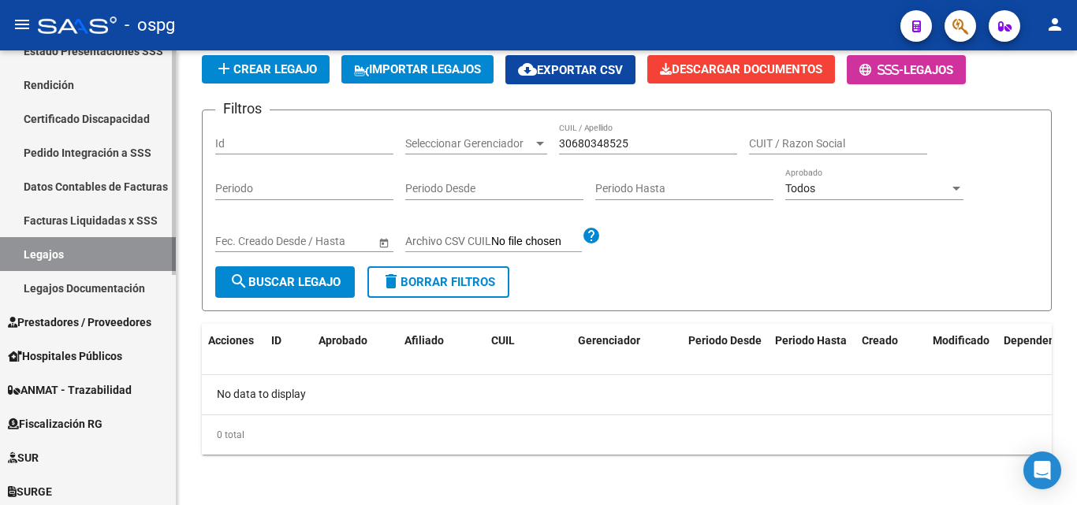
scroll to position [315, 0]
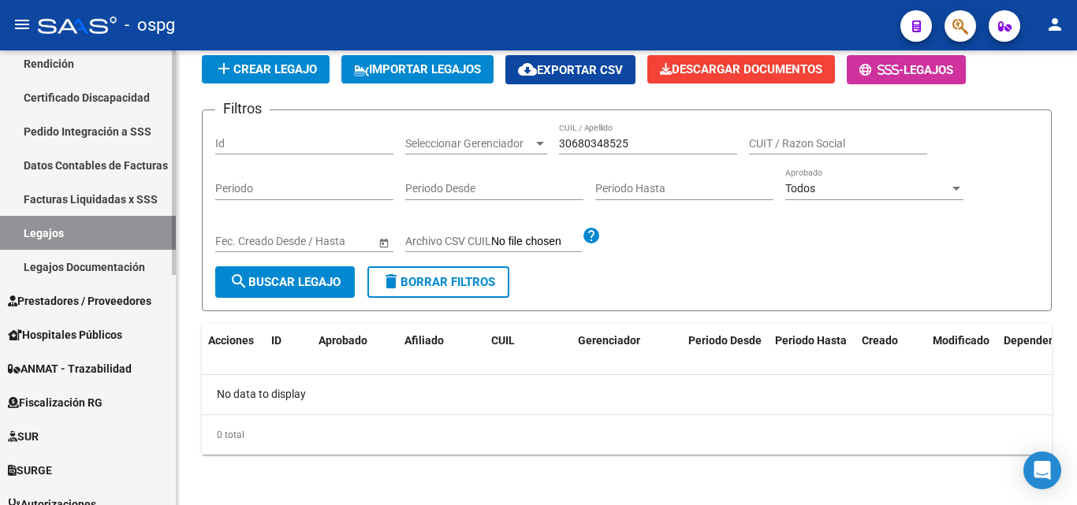
click at [114, 297] on span "Prestadores / Proveedores" at bounding box center [79, 300] width 143 height 17
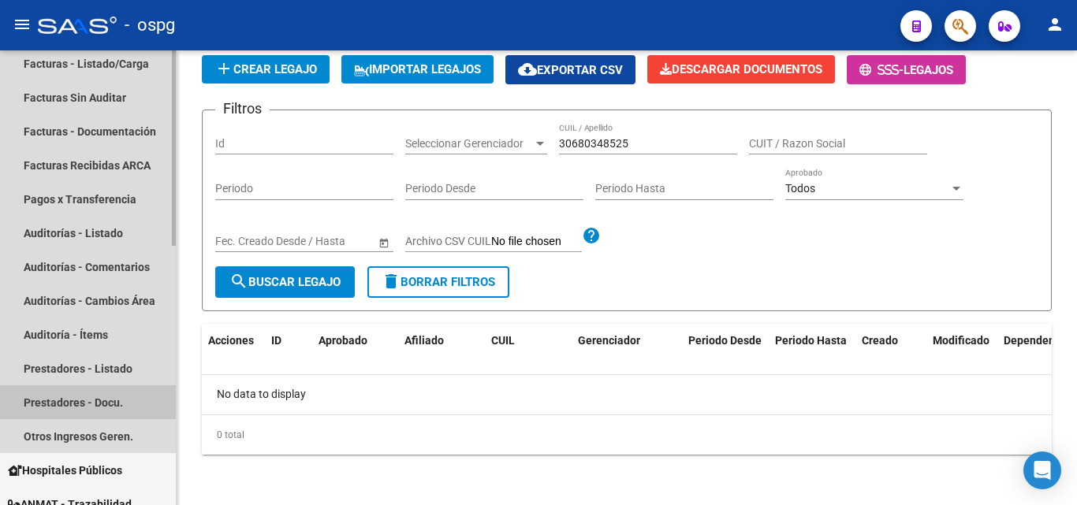
click at [116, 408] on link "Prestadores - Docu." at bounding box center [88, 402] width 176 height 34
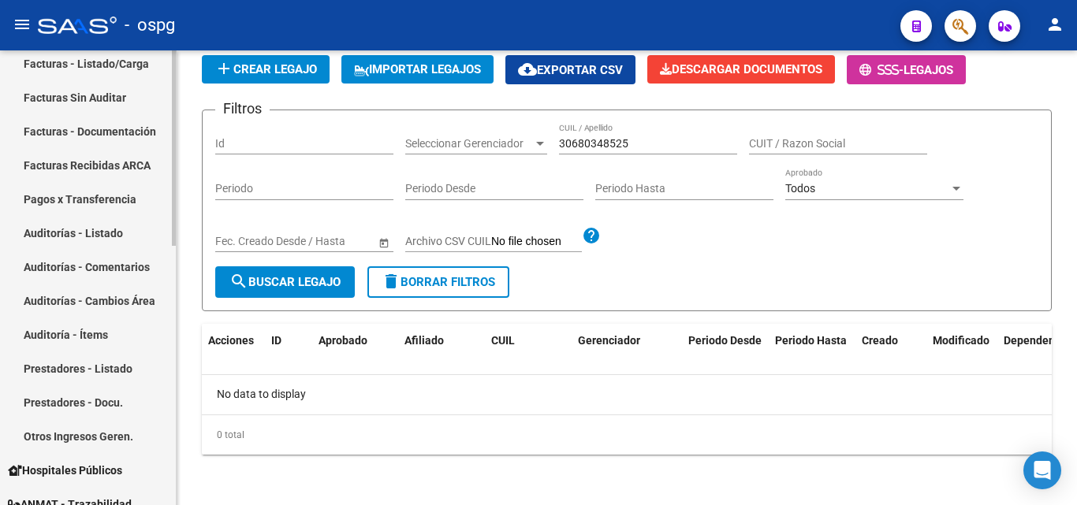
click at [99, 404] on link "Prestadores - Docu." at bounding box center [88, 402] width 176 height 34
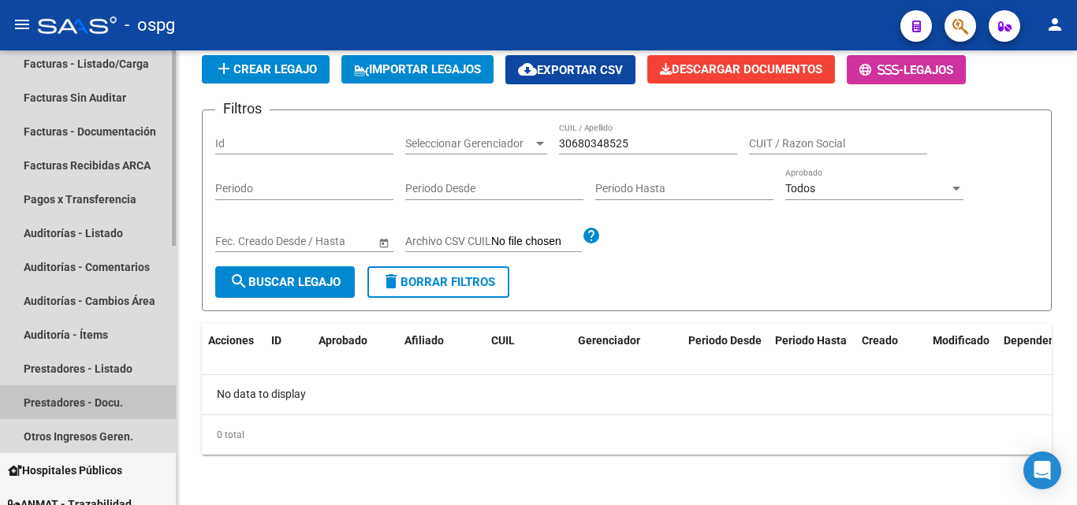
click at [99, 404] on link "Prestadores - Docu." at bounding box center [88, 402] width 176 height 34
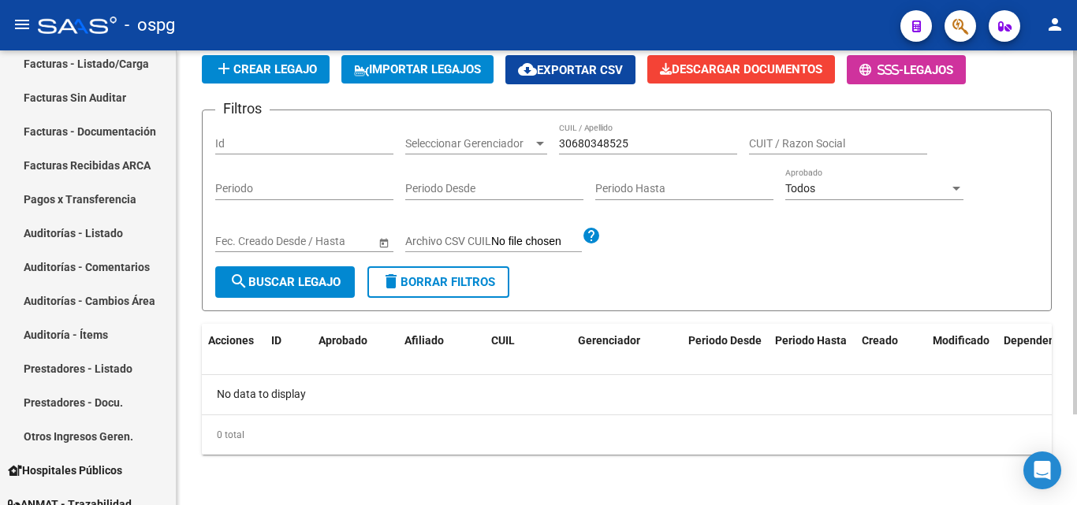
click at [277, 277] on span "search Buscar Legajo" at bounding box center [284, 282] width 111 height 14
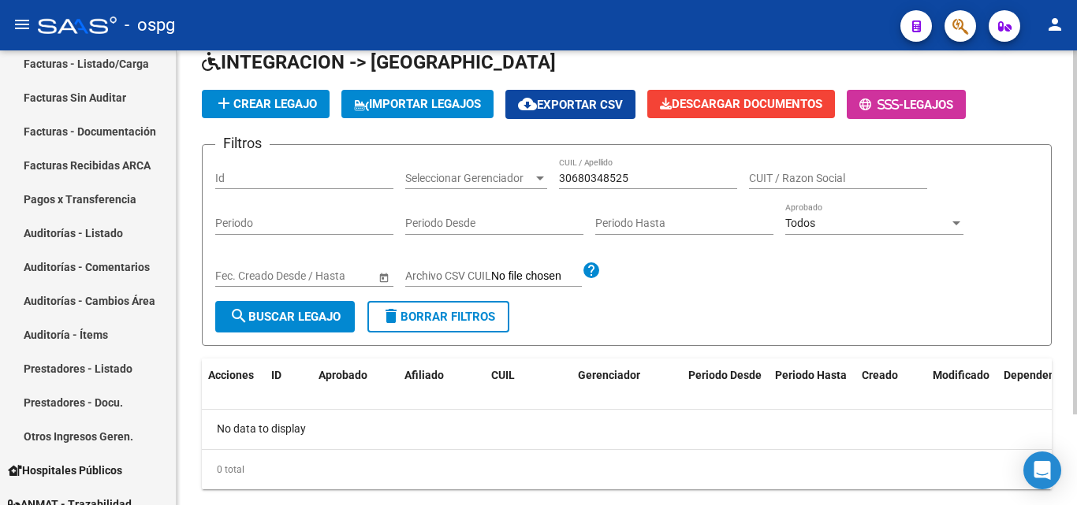
scroll to position [114, 0]
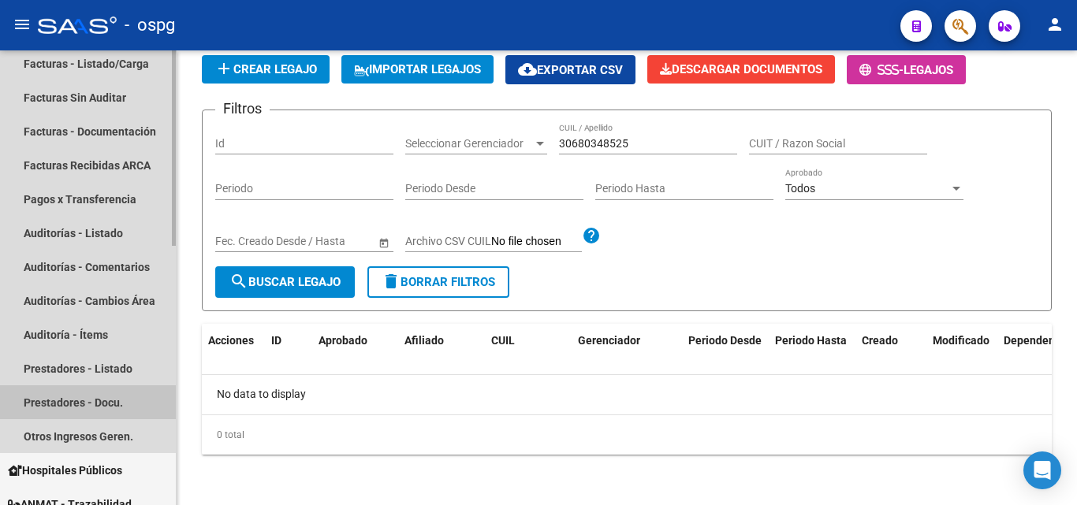
click at [63, 394] on link "Prestadores - Docu." at bounding box center [88, 402] width 176 height 34
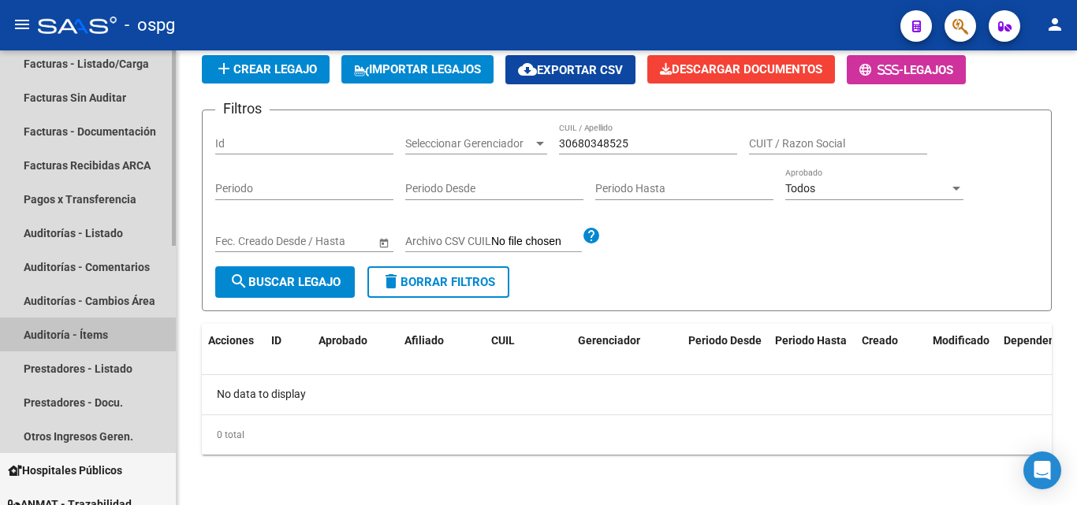
click at [91, 349] on link "Auditoría - Ítems" at bounding box center [88, 335] width 176 height 34
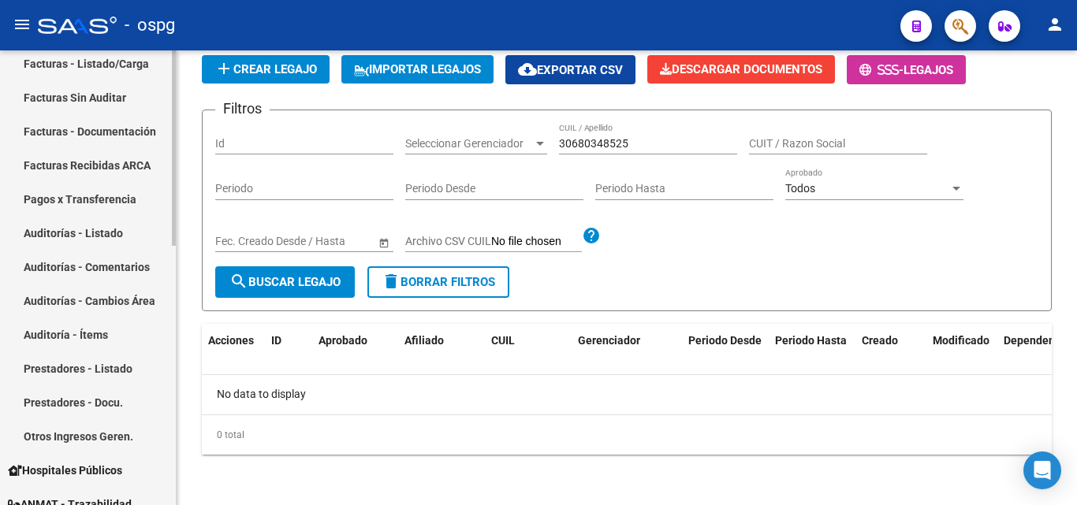
click at [96, 363] on link "Prestadores - Listado" at bounding box center [88, 369] width 176 height 34
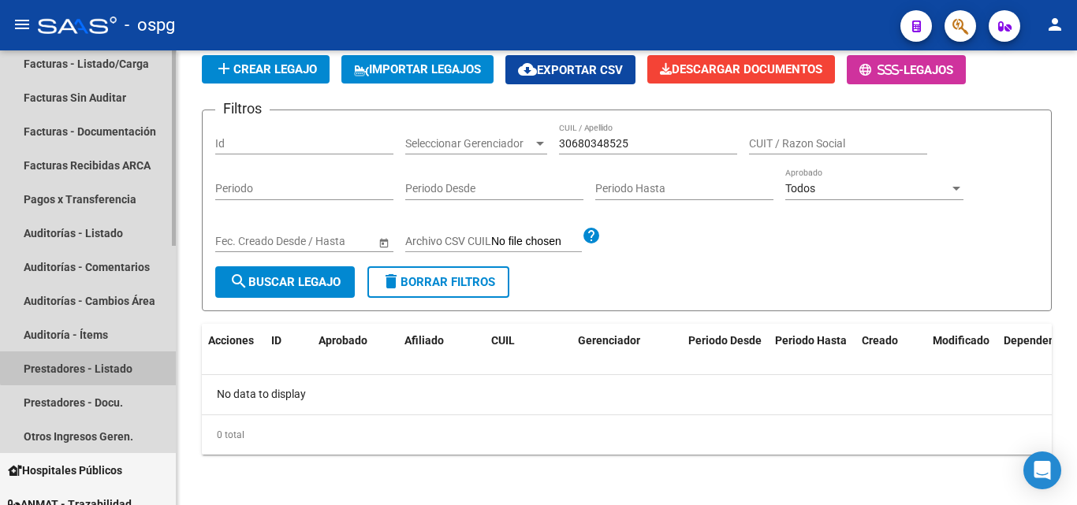
click at [96, 363] on link "Prestadores - Listado" at bounding box center [88, 369] width 176 height 34
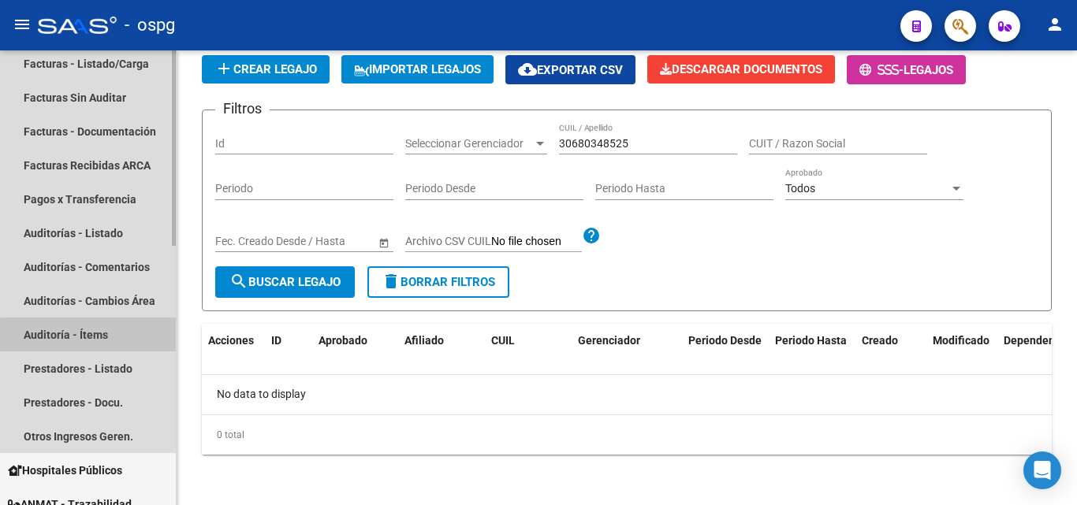
click at [102, 350] on link "Auditoría - Ítems" at bounding box center [88, 335] width 176 height 34
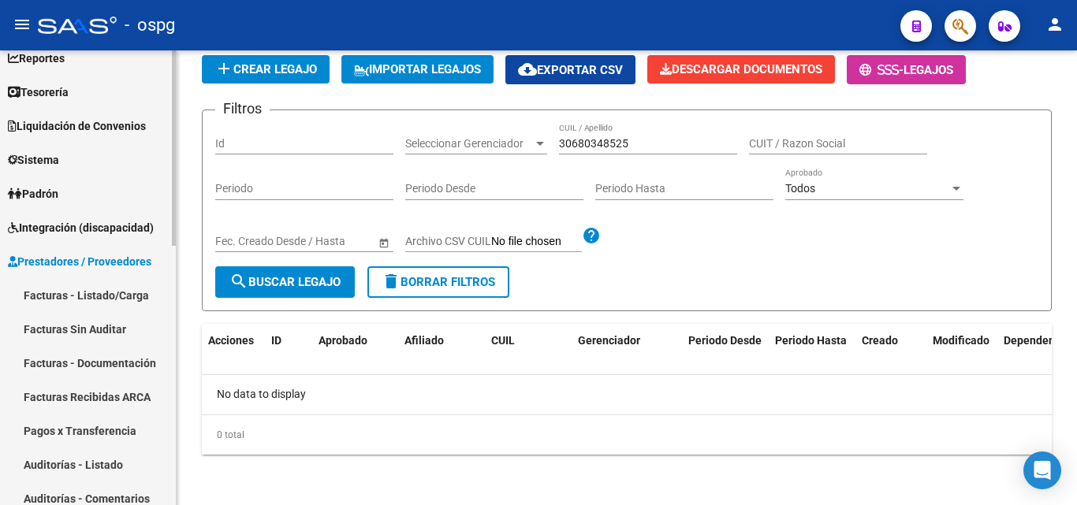
scroll to position [79, 0]
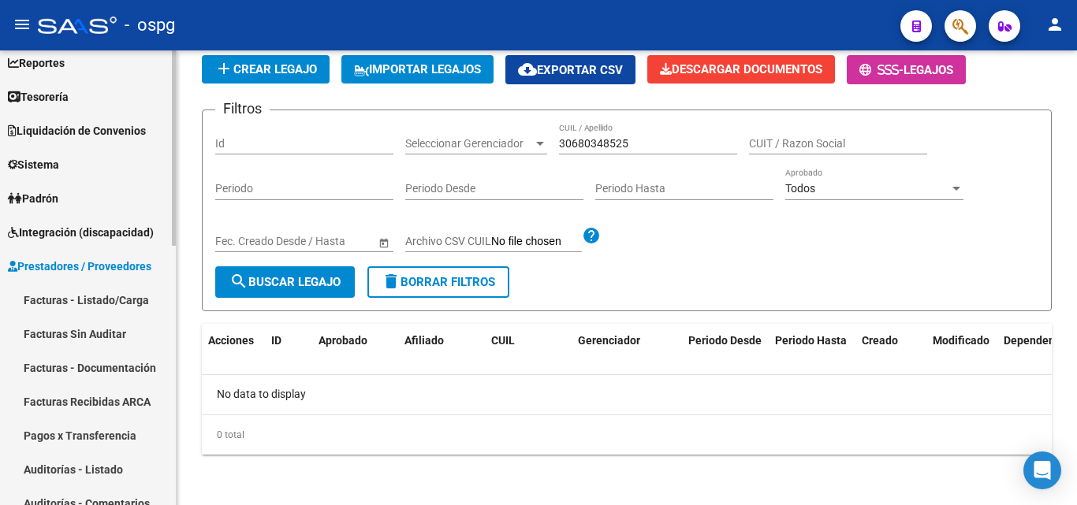
click at [106, 292] on link "Facturas - Listado/Carga" at bounding box center [88, 300] width 176 height 34
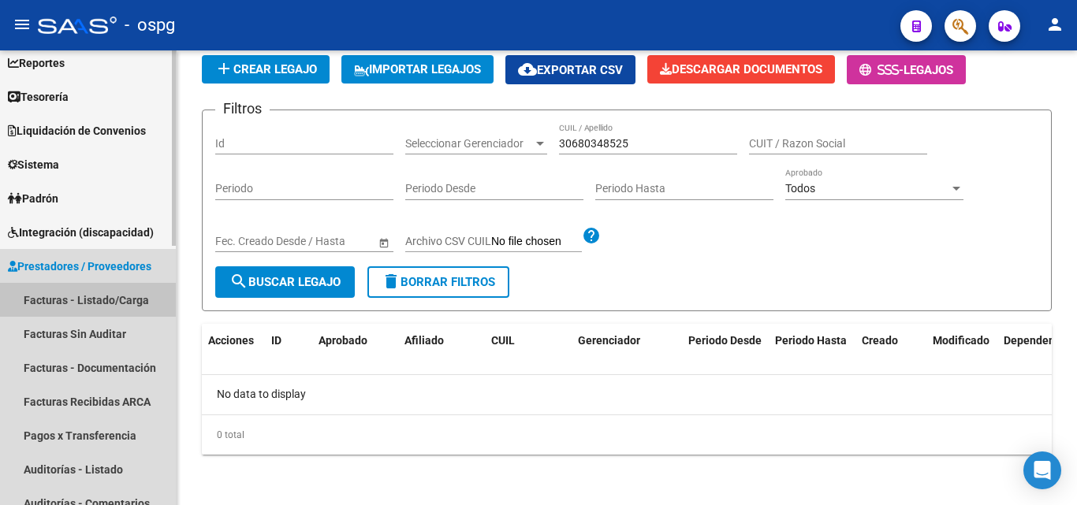
click at [106, 292] on link "Facturas - Listado/Carga" at bounding box center [88, 300] width 176 height 34
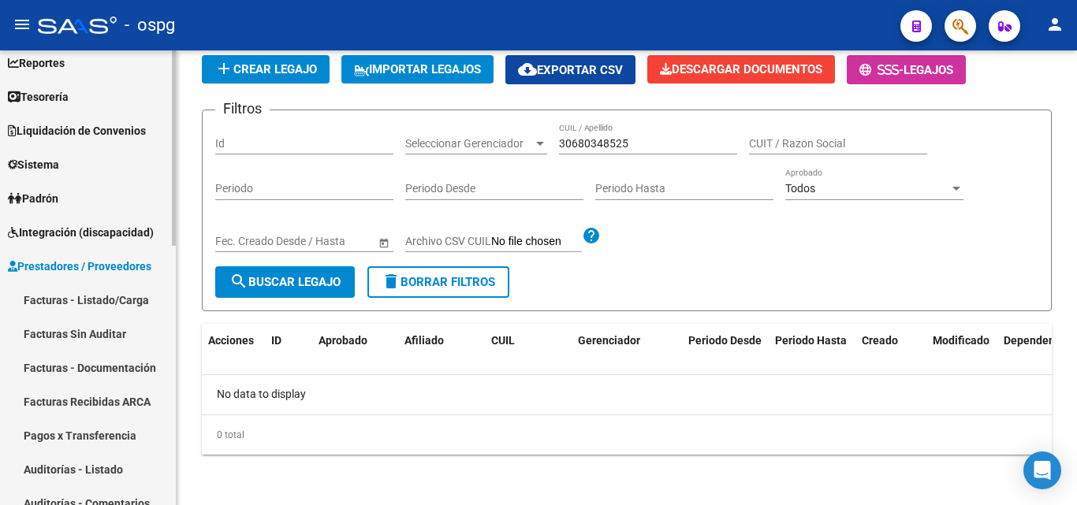
click at [97, 333] on link "Facturas Sin Auditar" at bounding box center [88, 334] width 176 height 34
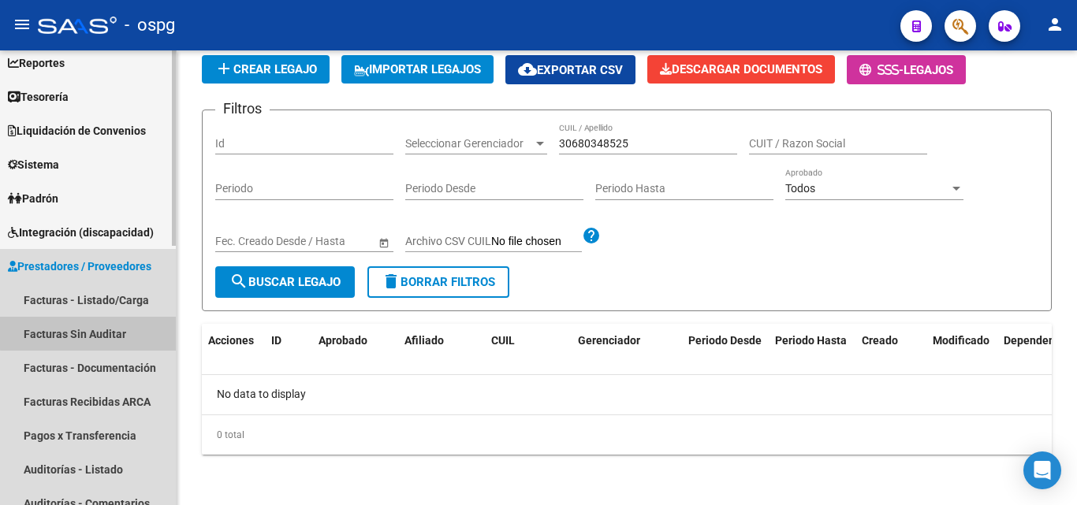
click at [97, 333] on link "Facturas Sin Auditar" at bounding box center [88, 334] width 176 height 34
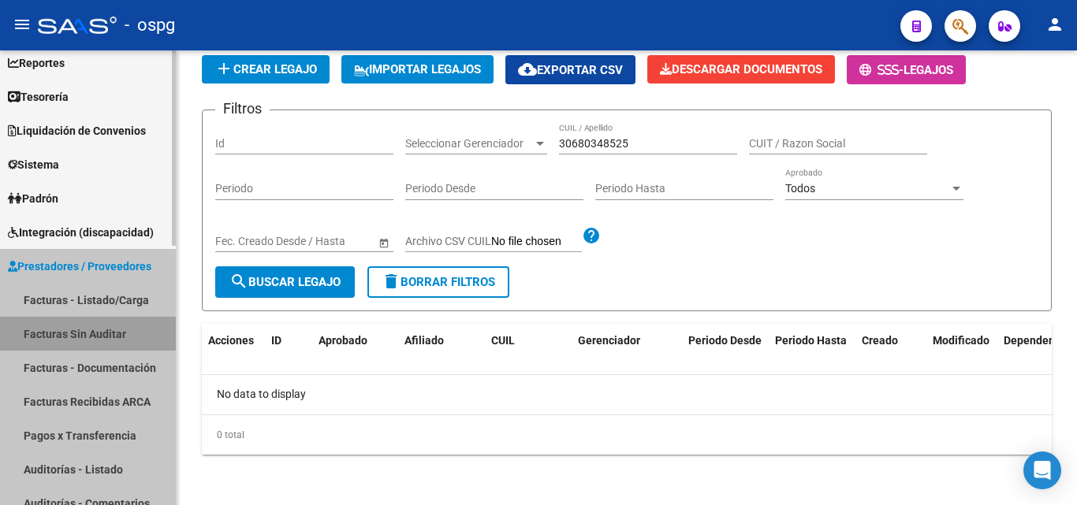
click at [97, 333] on link "Facturas Sin Auditar" at bounding box center [88, 334] width 176 height 34
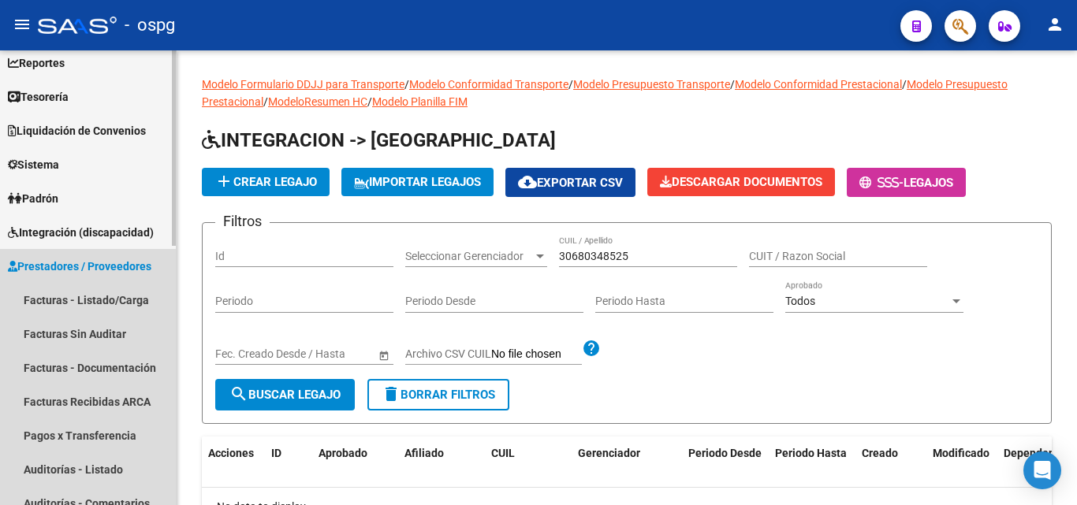
click at [86, 262] on span "Prestadores / Proveedores" at bounding box center [79, 266] width 143 height 17
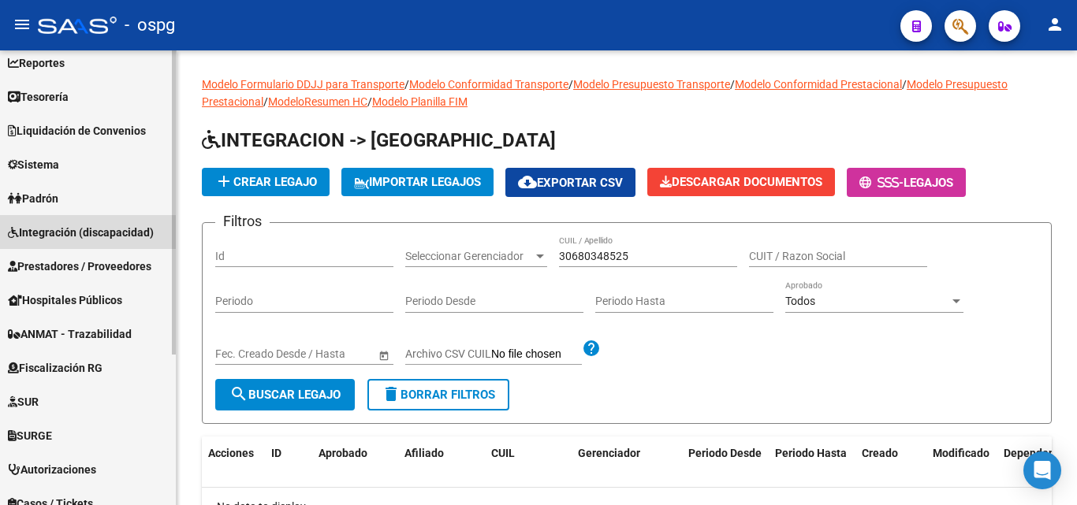
click at [91, 235] on span "Integración (discapacidad)" at bounding box center [81, 232] width 146 height 17
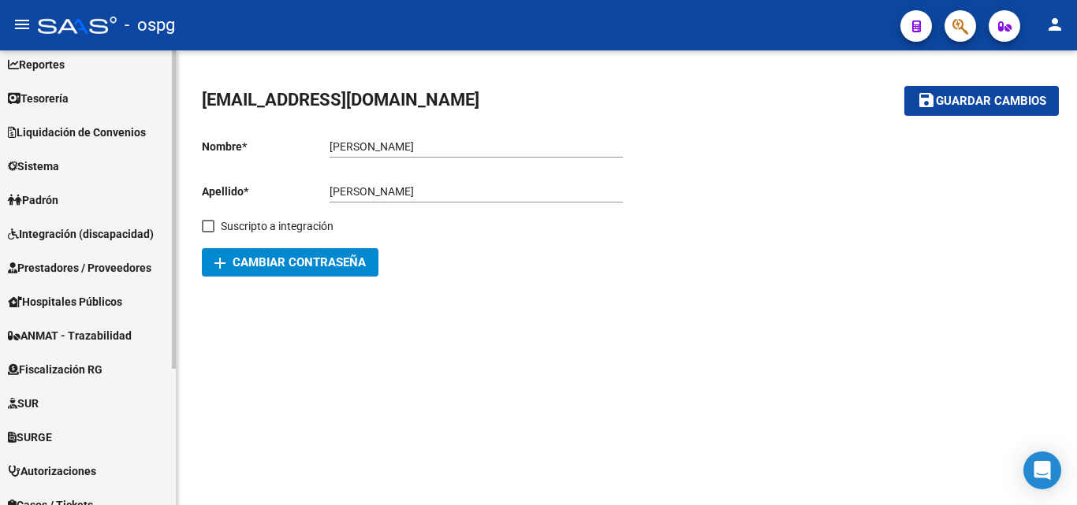
scroll to position [158, 0]
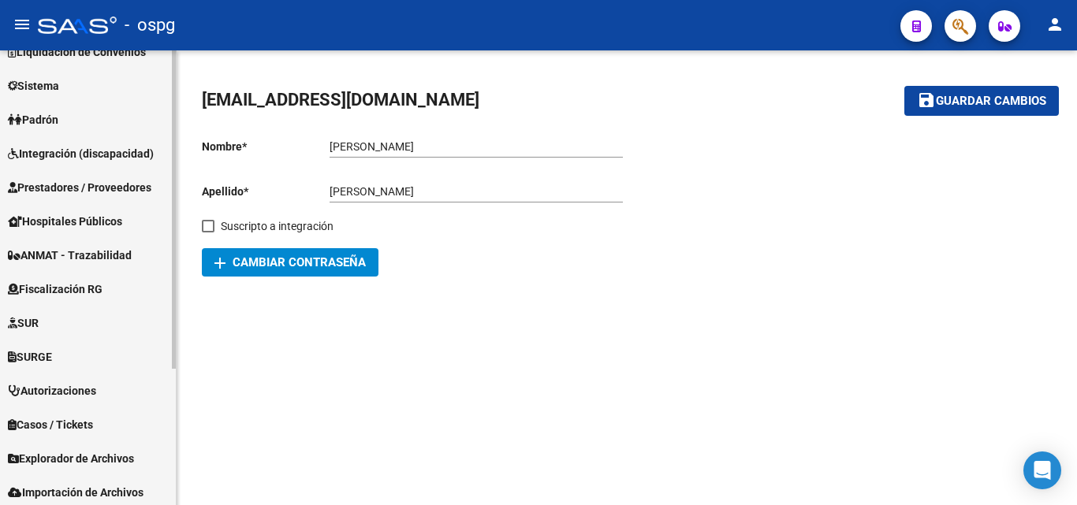
click at [69, 190] on span "Prestadores / Proveedores" at bounding box center [79, 187] width 143 height 17
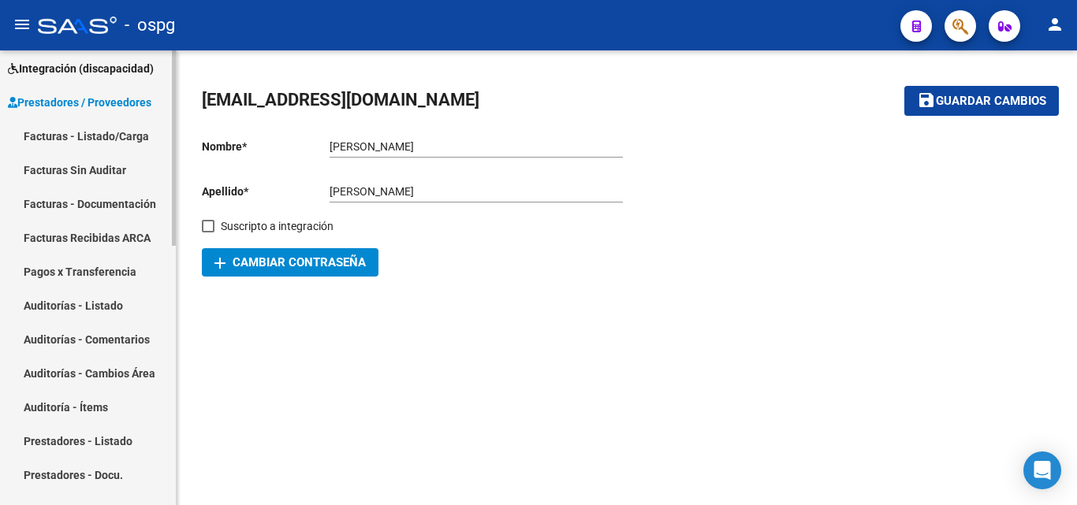
scroll to position [394, 0]
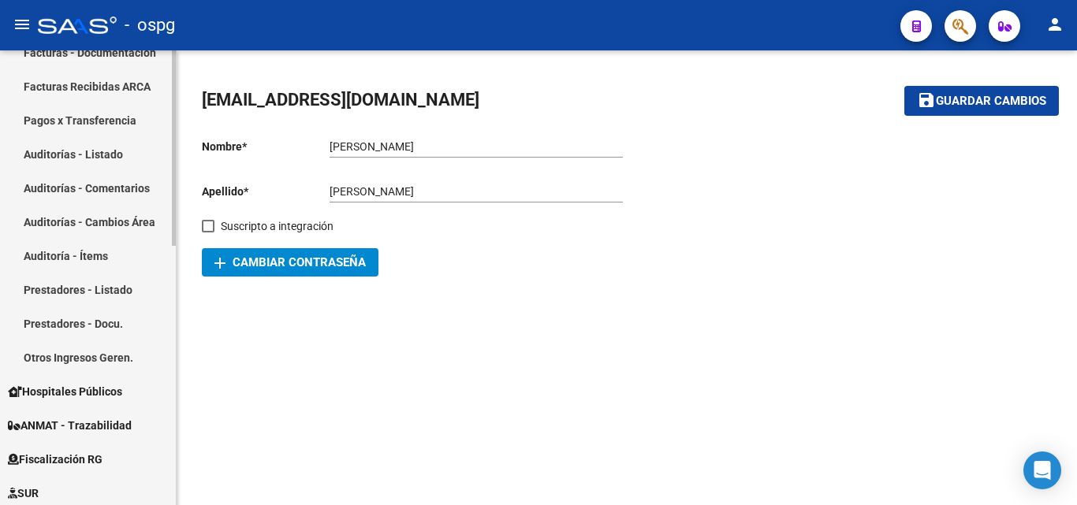
click at [69, 318] on link "Prestadores - Docu." at bounding box center [88, 324] width 176 height 34
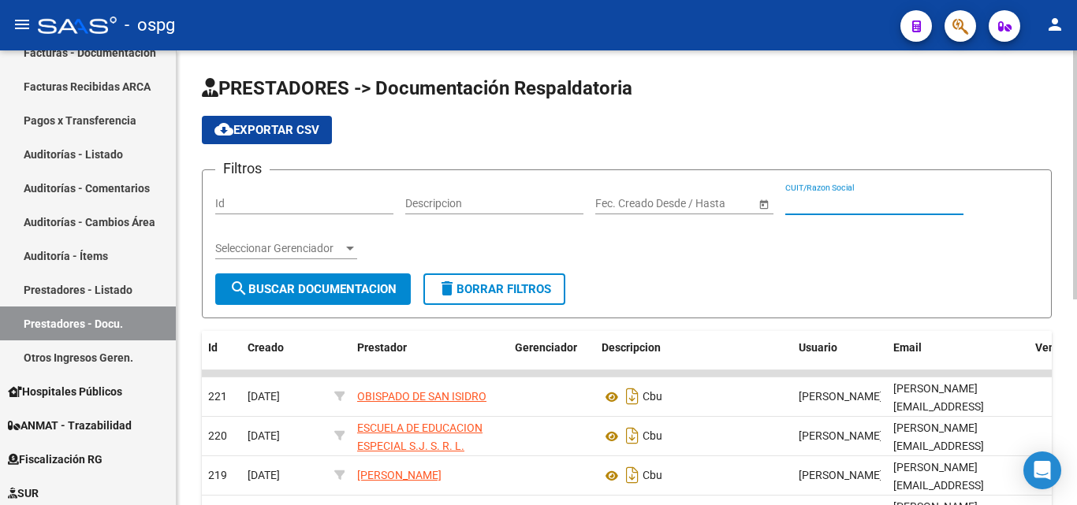
click at [851, 199] on input "CUIT/Razon Social" at bounding box center [874, 203] width 178 height 13
paste input "20302011290"
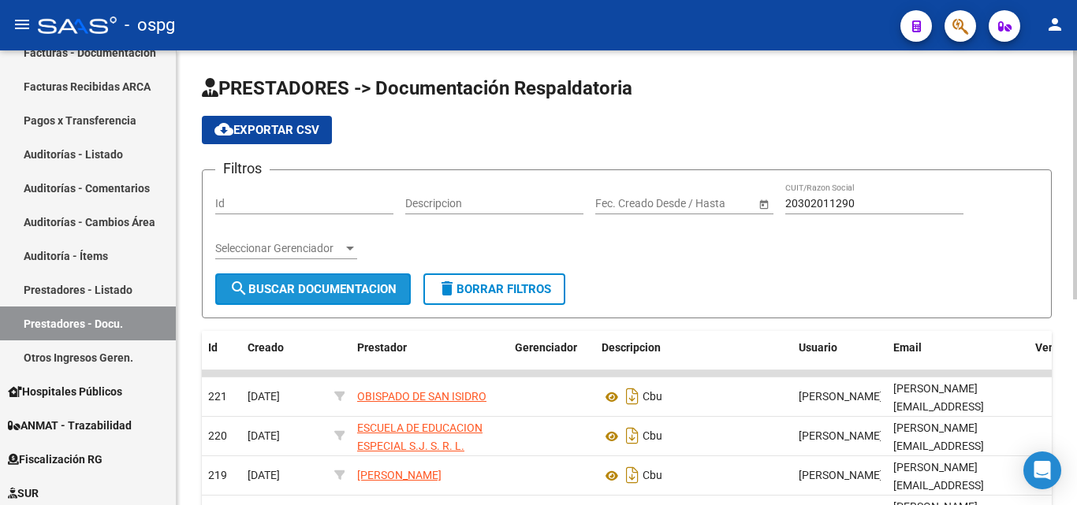
click at [286, 297] on button "search Buscar Documentacion" at bounding box center [312, 290] width 195 height 32
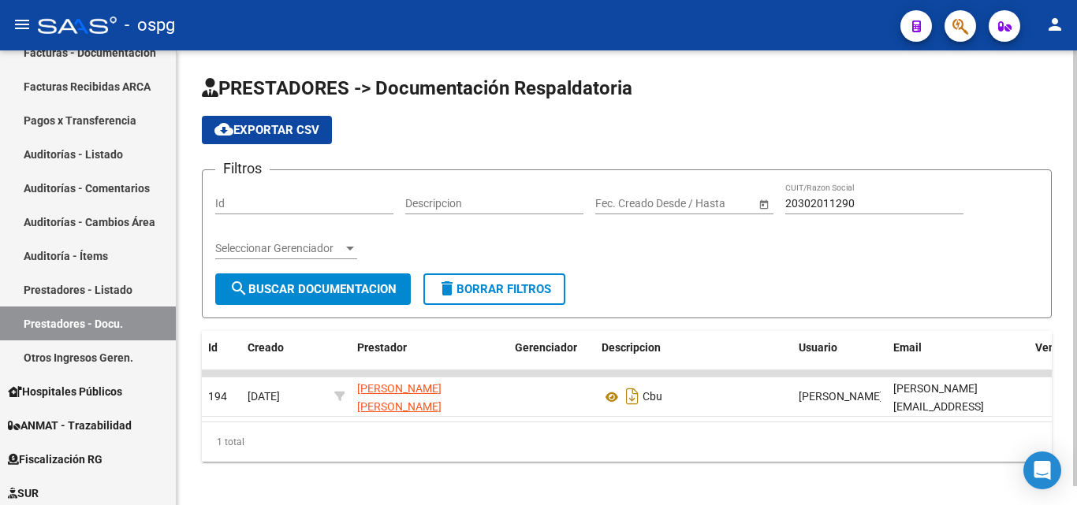
scroll to position [20, 0]
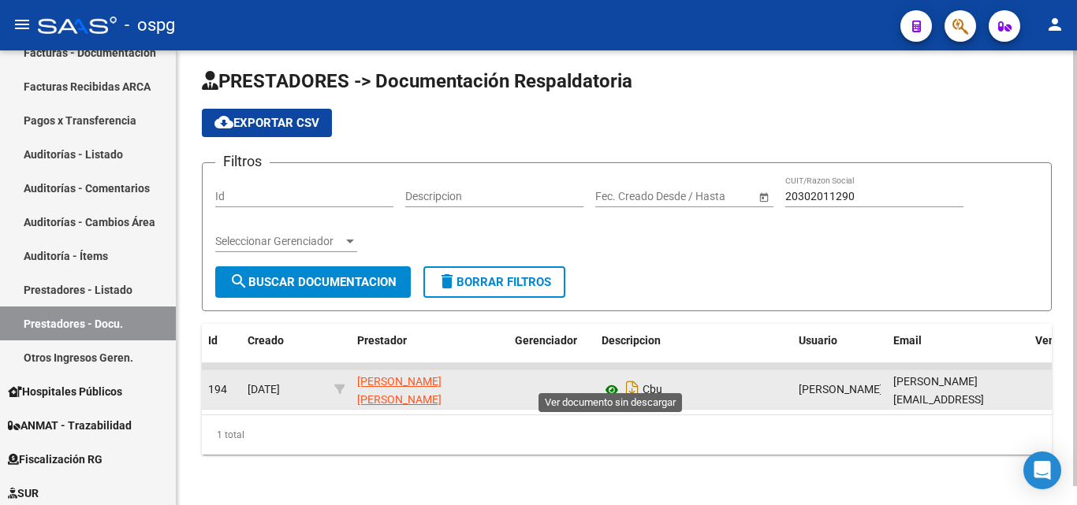
click at [615, 381] on icon at bounding box center [611, 390] width 20 height 19
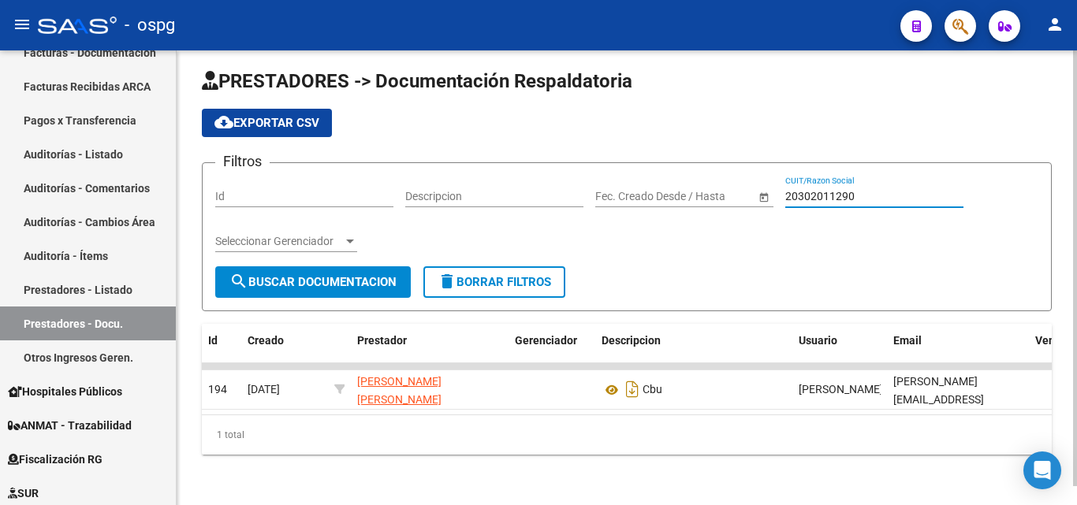
drag, startPoint x: 877, startPoint y: 181, endPoint x: 604, endPoint y: 183, distance: 273.5
click at [627, 183] on div "Filtros Id Descripcion Fecha inicio – Fecha fin Fec. Creado Desde / Hasta 20302…" at bounding box center [626, 221] width 823 height 91
paste input "46124955"
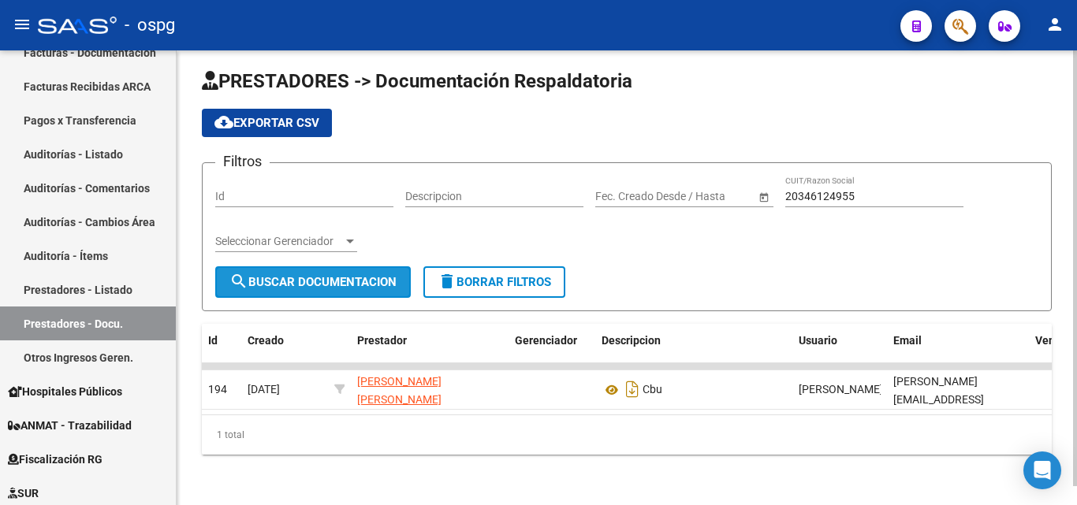
click at [385, 275] on span "search Buscar Documentacion" at bounding box center [312, 282] width 167 height 14
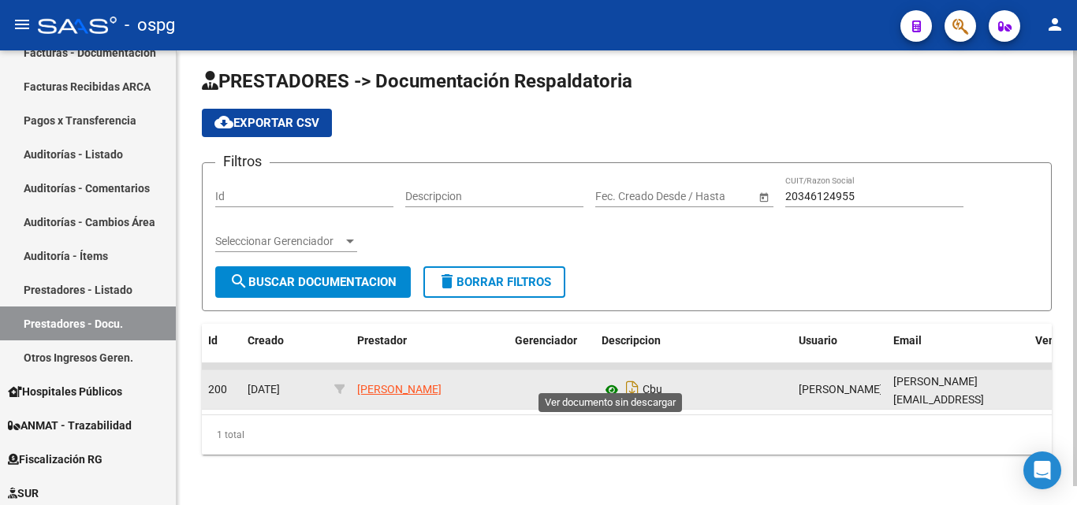
click at [612, 381] on icon at bounding box center [611, 390] width 20 height 19
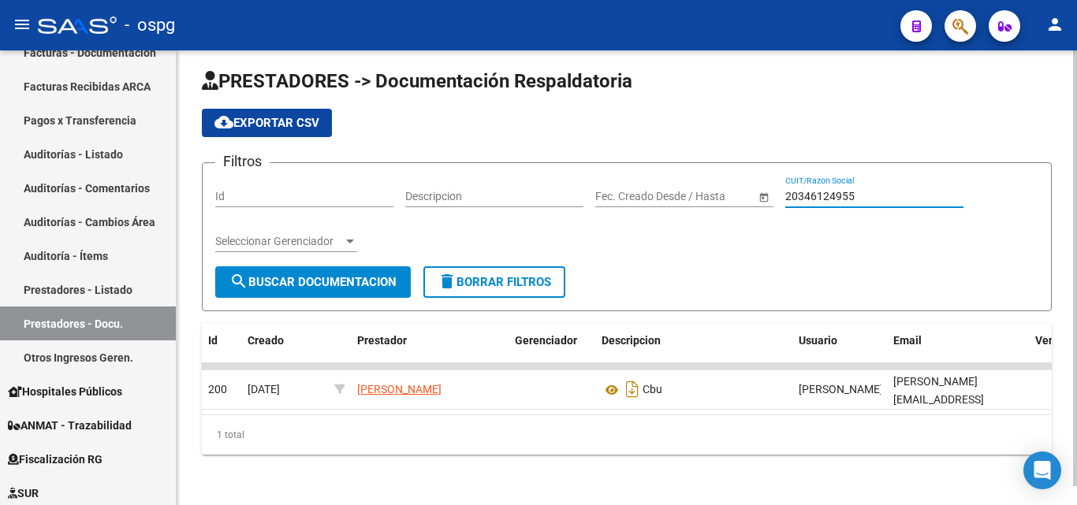
drag, startPoint x: 894, startPoint y: 181, endPoint x: 709, endPoint y: 182, distance: 184.5
click at [709, 182] on div "Filtros Id Descripcion Fecha inicio – Fecha fin Fec. Creado Desde / Hasta 20346…" at bounding box center [626, 221] width 823 height 91
paste input "3256595494"
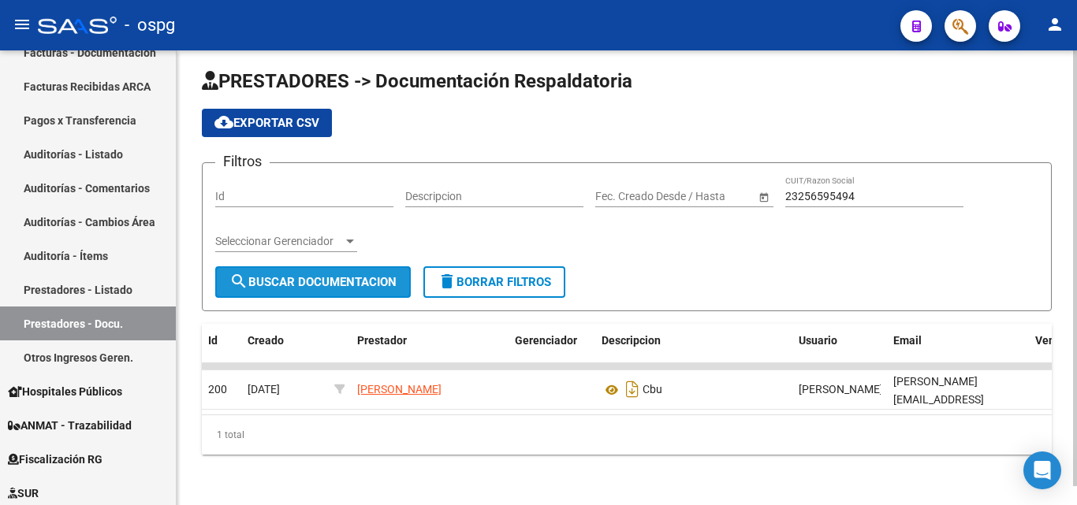
click at [351, 281] on button "search Buscar Documentacion" at bounding box center [312, 282] width 195 height 32
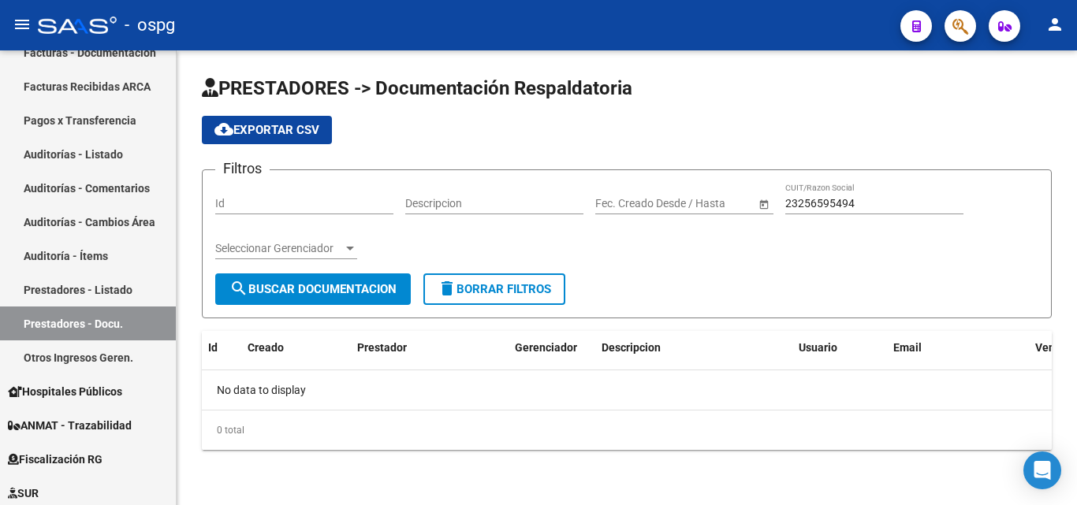
scroll to position [0, 0]
drag, startPoint x: 862, startPoint y: 207, endPoint x: 693, endPoint y: 213, distance: 169.6
click at [693, 213] on div "Filtros Id Descripcion Fecha inicio – Fecha fin Fec. Creado Desde / Hasta 23256…" at bounding box center [626, 228] width 823 height 91
paste input "7169611047"
click at [350, 282] on span "search Buscar Documentacion" at bounding box center [312, 289] width 167 height 14
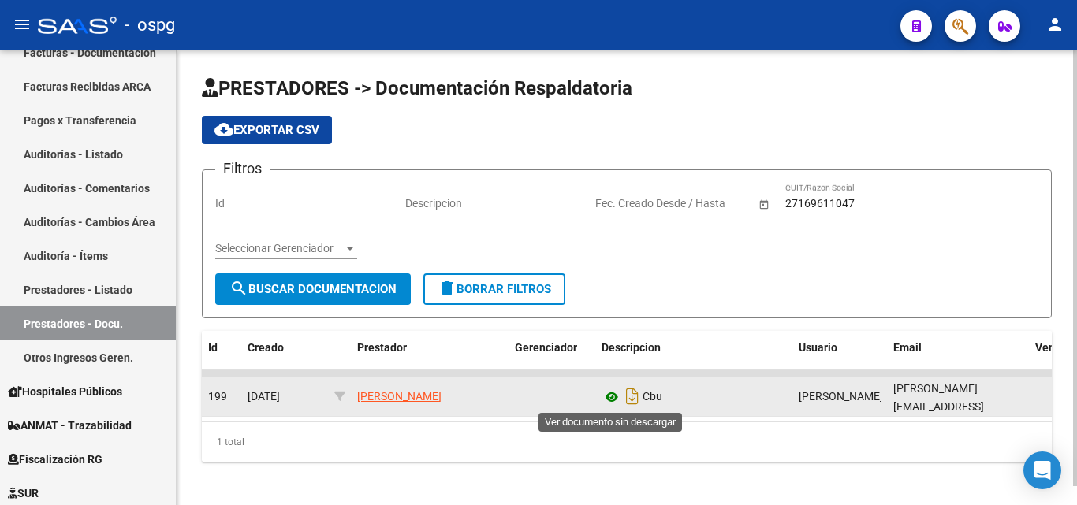
click at [609, 393] on icon at bounding box center [611, 397] width 20 height 19
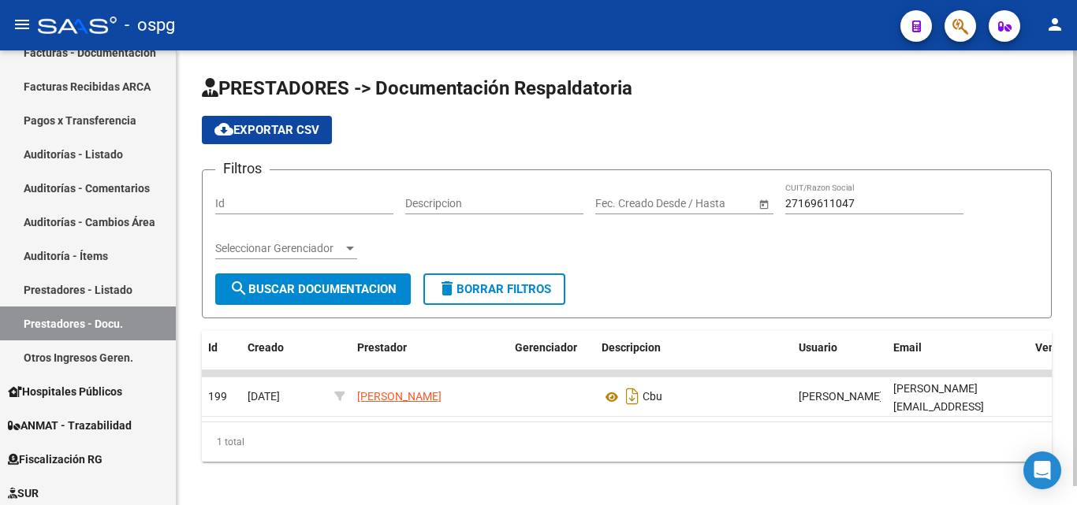
click at [888, 199] on input "27169611047" at bounding box center [874, 203] width 178 height 13
drag, startPoint x: 888, startPoint y: 199, endPoint x: 682, endPoint y: 199, distance: 206.5
click at [682, 199] on div "Filtros Id Descripcion Fecha inicio – Fecha fin Fec. Creado Desde / Hasta 27169…" at bounding box center [626, 228] width 823 height 91
paste input "25250297"
click at [361, 283] on span "search Buscar Documentacion" at bounding box center [312, 289] width 167 height 14
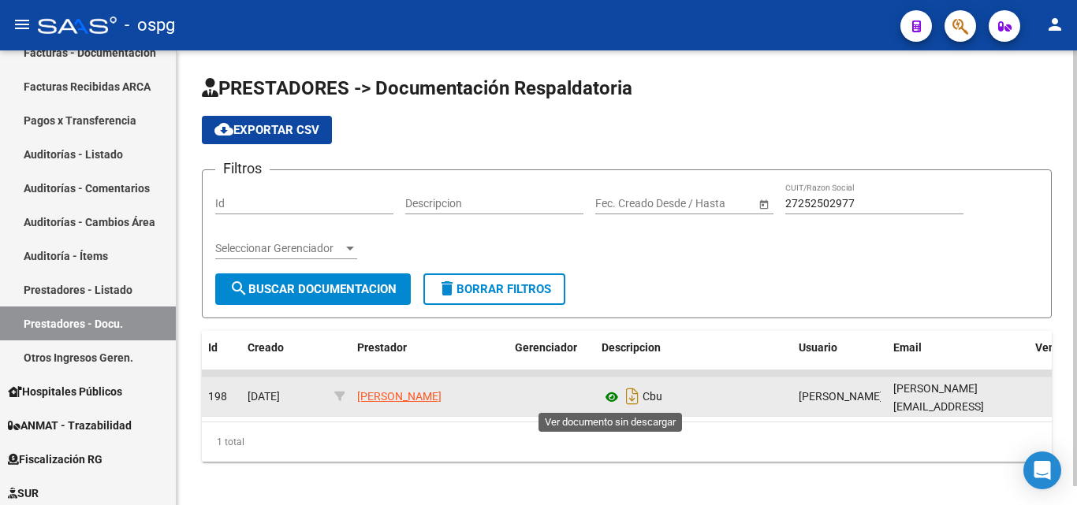
click at [613, 397] on icon at bounding box center [611, 397] width 20 height 19
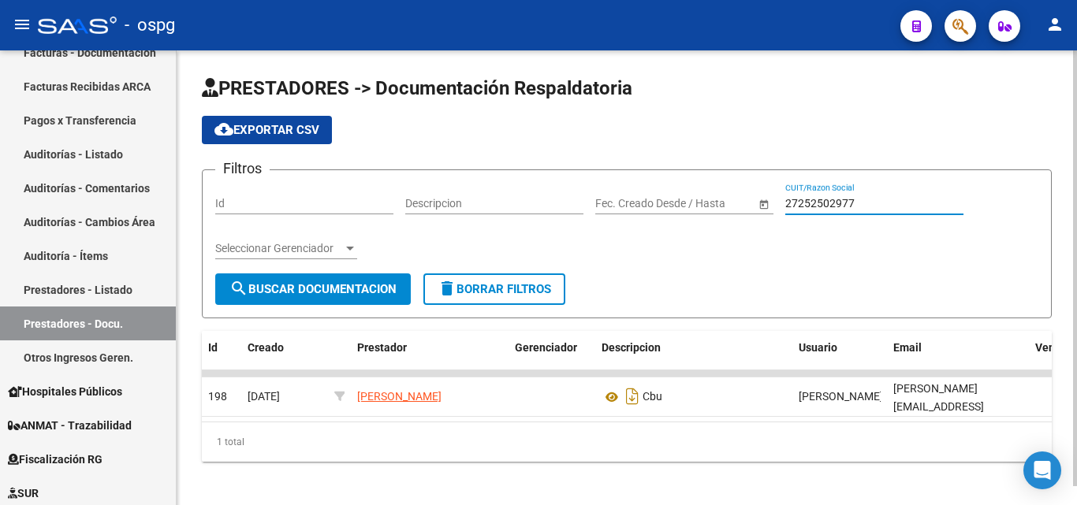
drag, startPoint x: 869, startPoint y: 196, endPoint x: 721, endPoint y: 195, distance: 149.0
click at [721, 195] on div "Filtros Id Descripcion Fecha inicio – Fecha fin Fec. Creado Desde / Hasta 27252…" at bounding box center [626, 228] width 823 height 91
paste input "0400812218"
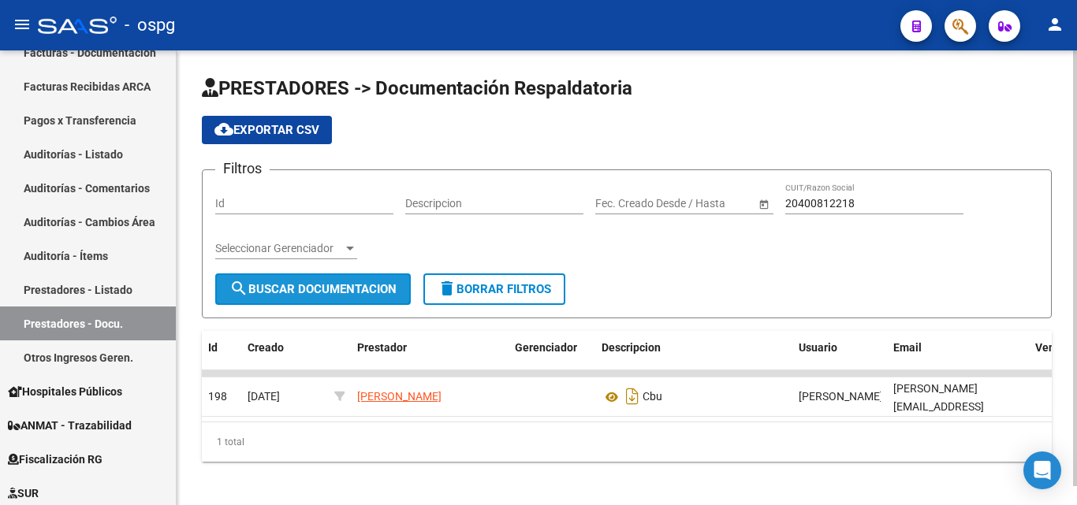
click at [318, 289] on span "search Buscar Documentacion" at bounding box center [312, 289] width 167 height 14
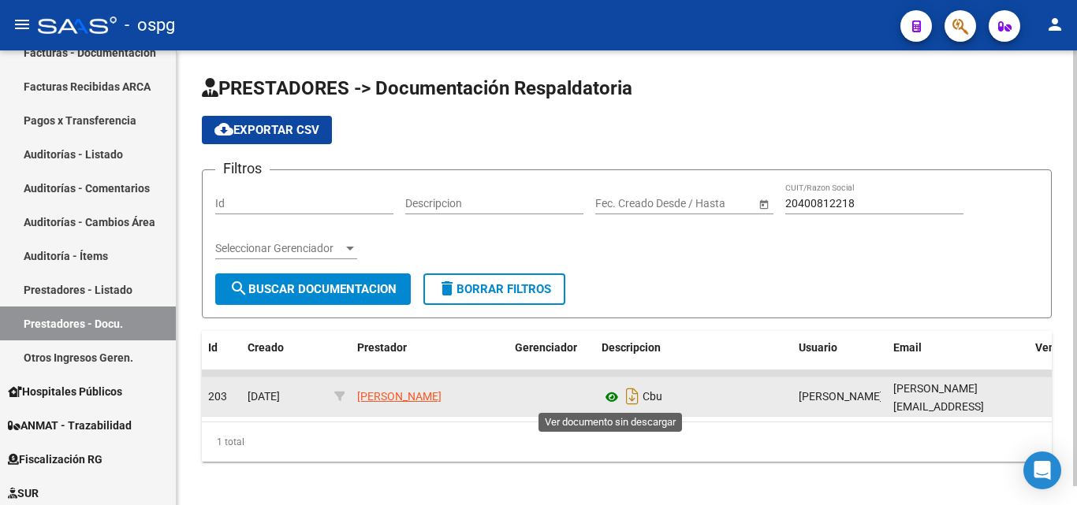
click at [615, 397] on icon at bounding box center [611, 397] width 20 height 19
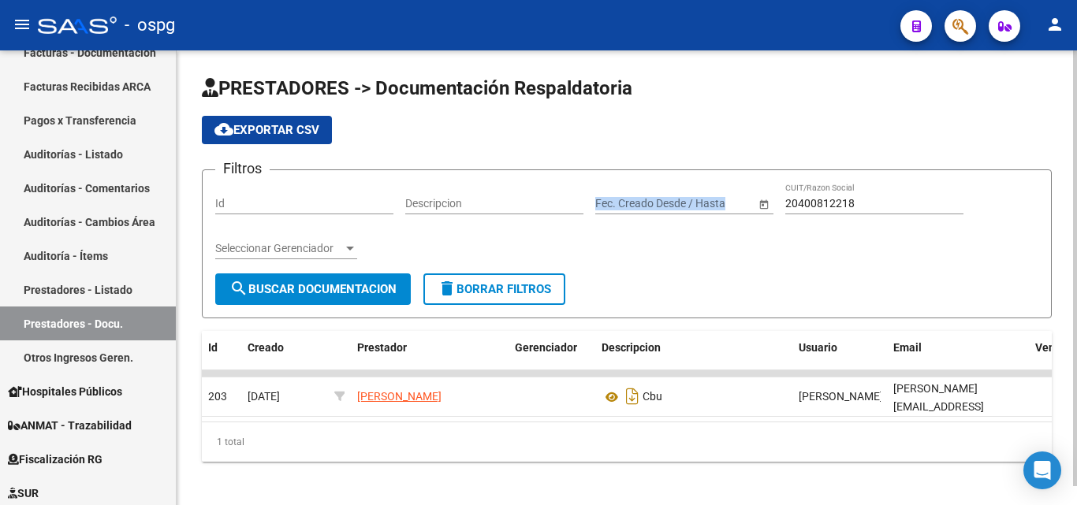
drag, startPoint x: 876, startPoint y: 195, endPoint x: 817, endPoint y: 192, distance: 59.2
click at [735, 193] on div "Filtros Id Descripcion Fecha inicio – Fecha fin Fec. Creado Desde / Hasta 20400…" at bounding box center [626, 228] width 823 height 91
click at [880, 200] on input "20400812218" at bounding box center [874, 203] width 178 height 13
drag, startPoint x: 880, startPoint y: 200, endPoint x: 629, endPoint y: 219, distance: 251.4
click at [629, 219] on div "Filtros Id Descripcion Fecha inicio – Fecha fin Fec. Creado Desde / Hasta 20400…" at bounding box center [626, 228] width 823 height 91
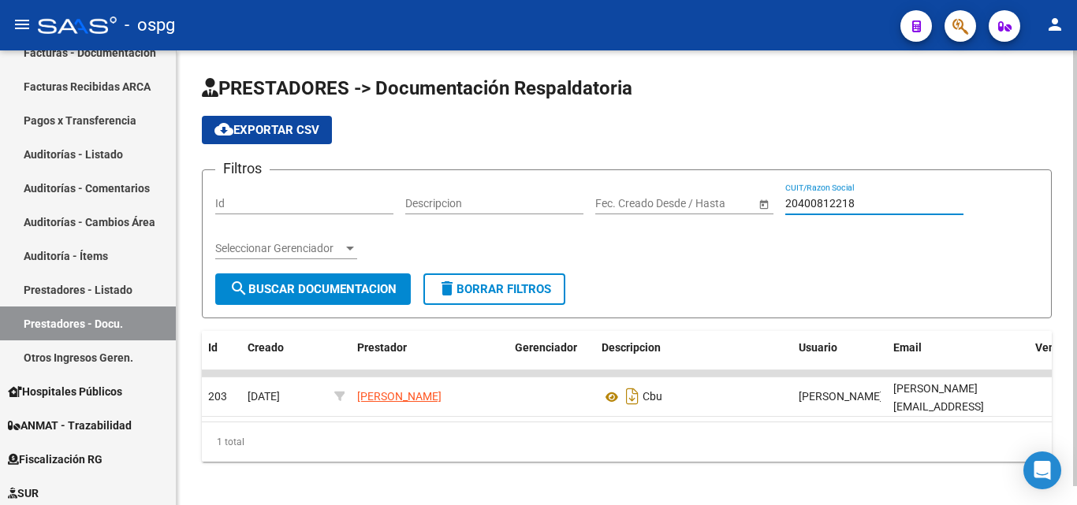
paste input "7414712873"
click at [316, 281] on button "search Buscar Documentacion" at bounding box center [312, 290] width 195 height 32
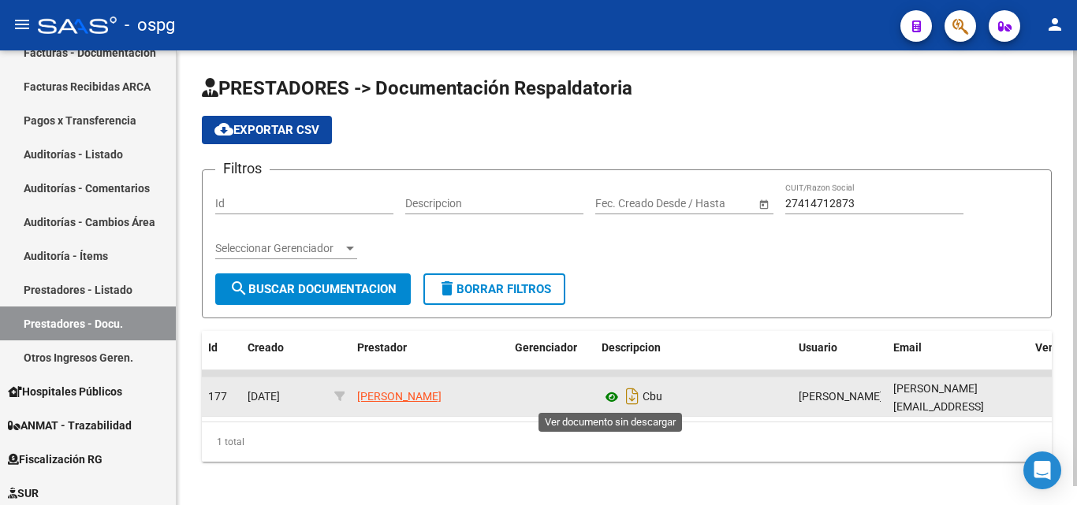
click at [608, 397] on icon at bounding box center [611, 397] width 20 height 19
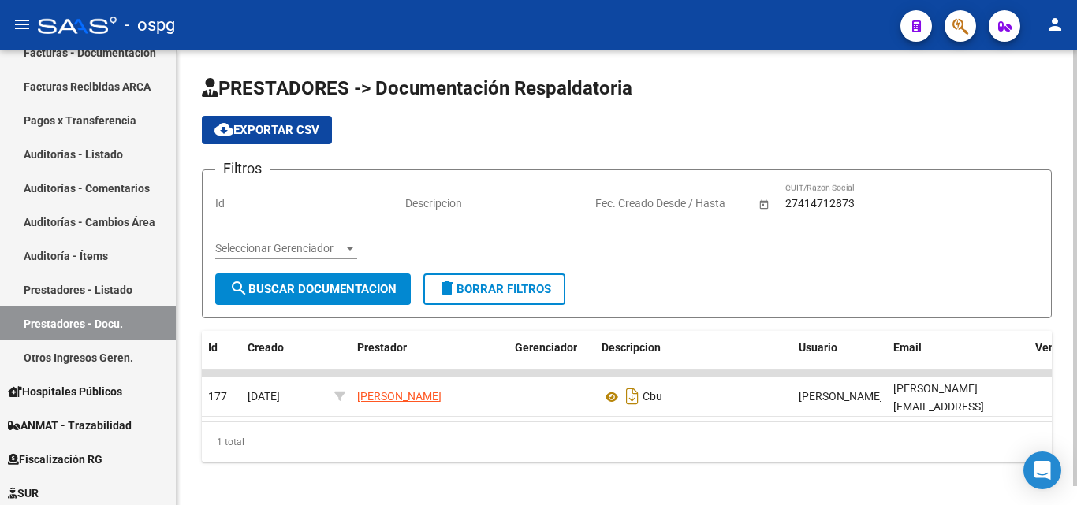
drag, startPoint x: 877, startPoint y: 193, endPoint x: 770, endPoint y: 197, distance: 107.3
click at [765, 196] on div "Filtros Id Descripcion Fecha inicio – Fecha fin Fec. Creado Desde / Hasta 27414…" at bounding box center [626, 228] width 823 height 91
drag, startPoint x: 871, startPoint y: 201, endPoint x: 712, endPoint y: 232, distance: 162.2
click at [750, 203] on div "Filtros Id Descripcion Fecha inicio – Fecha fin Fec. Creado Desde / Hasta 27414…" at bounding box center [626, 228] width 823 height 91
paste input "327661537"
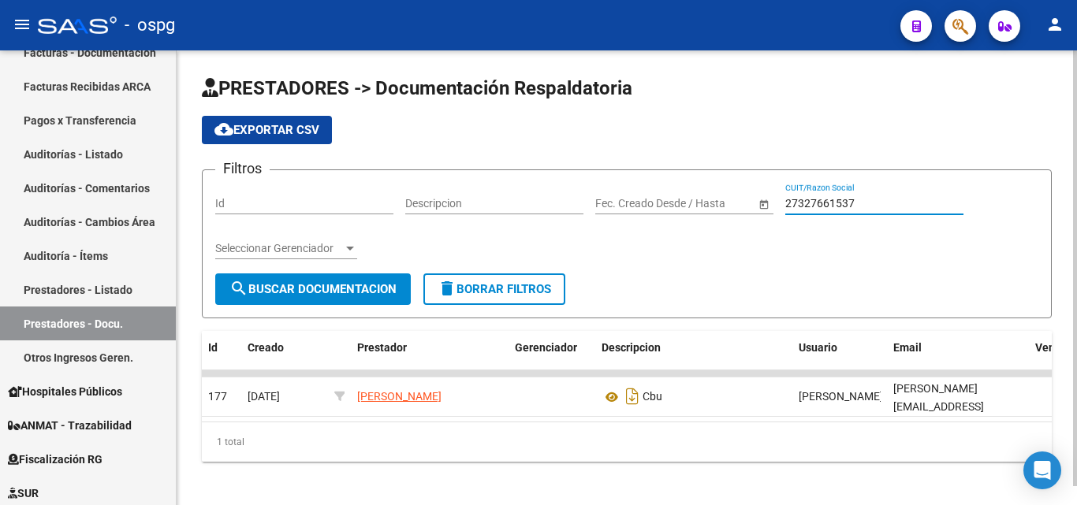
click at [320, 289] on span "search Buscar Documentacion" at bounding box center [312, 289] width 167 height 14
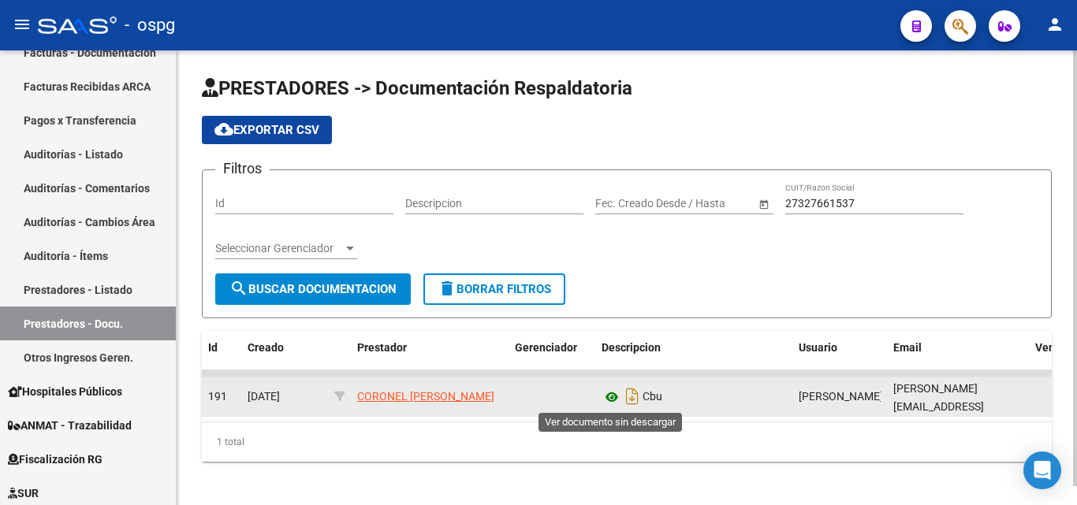
click at [609, 397] on icon at bounding box center [611, 397] width 20 height 19
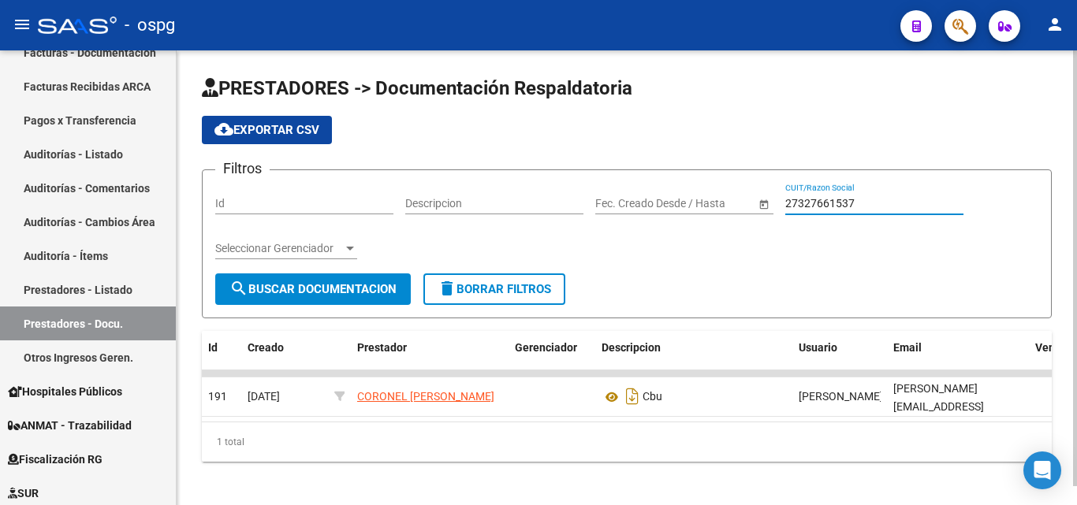
drag, startPoint x: 877, startPoint y: 206, endPoint x: 747, endPoint y: 203, distance: 130.1
click at [748, 203] on div "Filtros Id Descripcion Fecha inicio – Fecha fin Fec. Creado Desde / Hasta 27327…" at bounding box center [626, 228] width 823 height 91
paste input "30714310689"
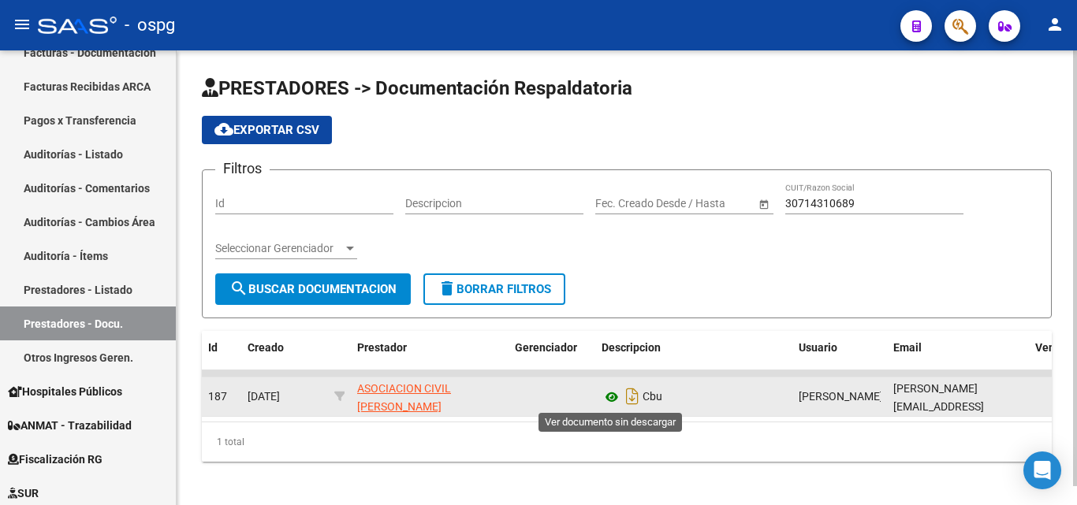
click at [611, 397] on icon at bounding box center [611, 397] width 20 height 19
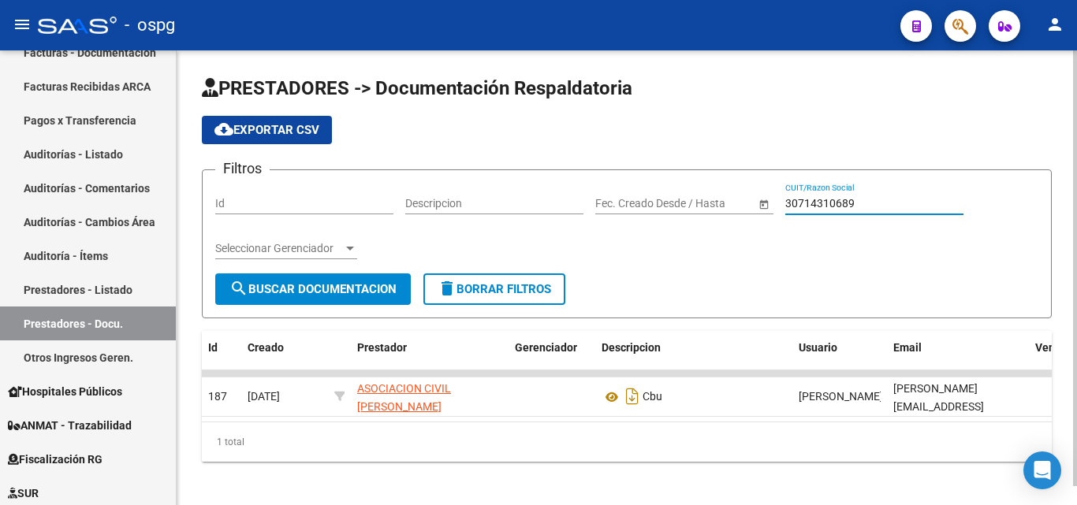
drag, startPoint x: 878, startPoint y: 199, endPoint x: 726, endPoint y: 199, distance: 152.1
click at [728, 199] on div "Filtros Id Descripcion Fecha inicio – Fecha fin Fec. Creado Desde / Hasta 30714…" at bounding box center [626, 228] width 823 height 91
paste input "27140403070"
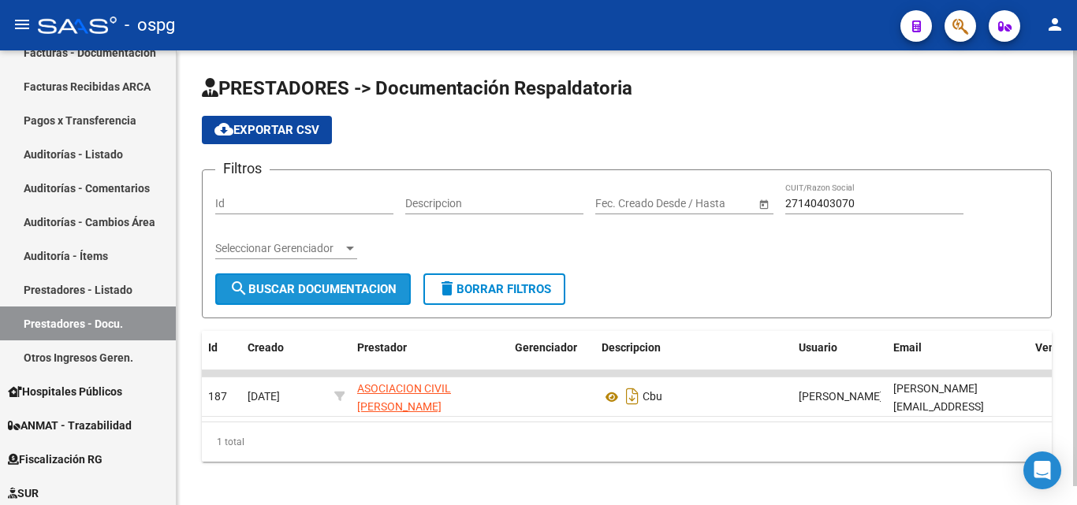
click at [395, 278] on button "search Buscar Documentacion" at bounding box center [312, 290] width 195 height 32
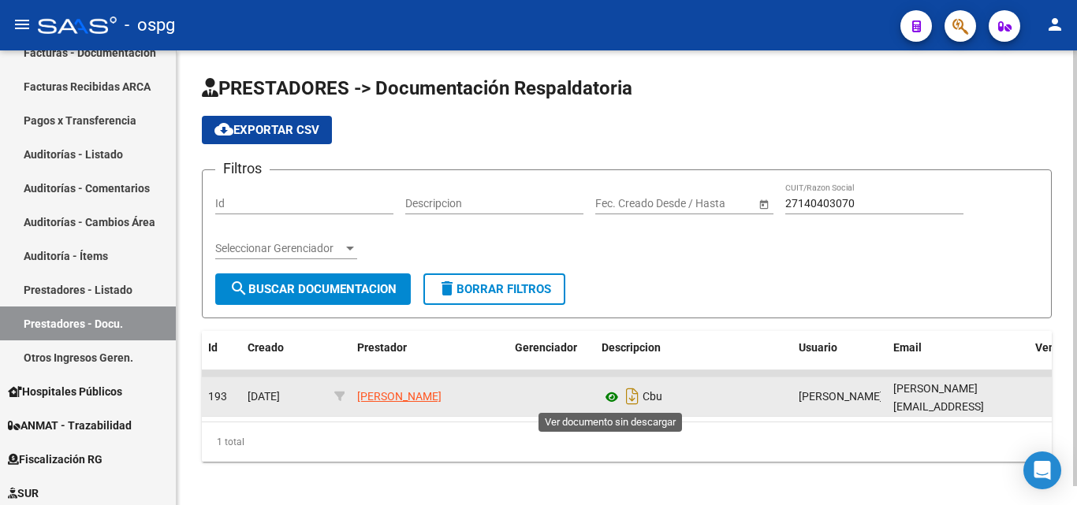
click at [605, 397] on icon at bounding box center [611, 397] width 20 height 19
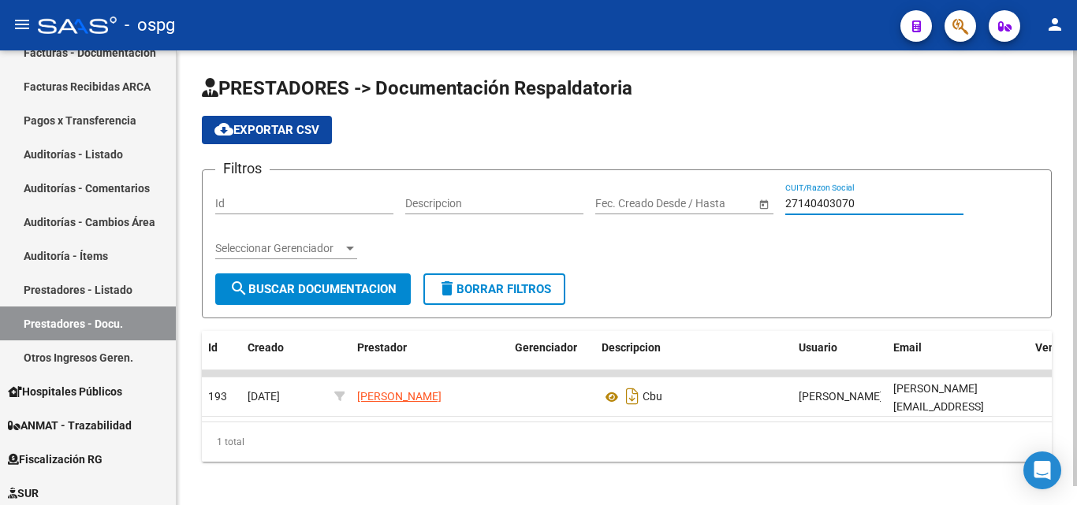
drag, startPoint x: 865, startPoint y: 201, endPoint x: 684, endPoint y: 203, distance: 180.5
click at [684, 203] on div "Filtros Id Descripcion Fecha inicio – Fecha fin Fec. Creado Desde / Hasta 27140…" at bounding box center [626, 228] width 823 height 91
paste input "30680348525"
click at [355, 295] on span "search Buscar Documentacion" at bounding box center [312, 289] width 167 height 14
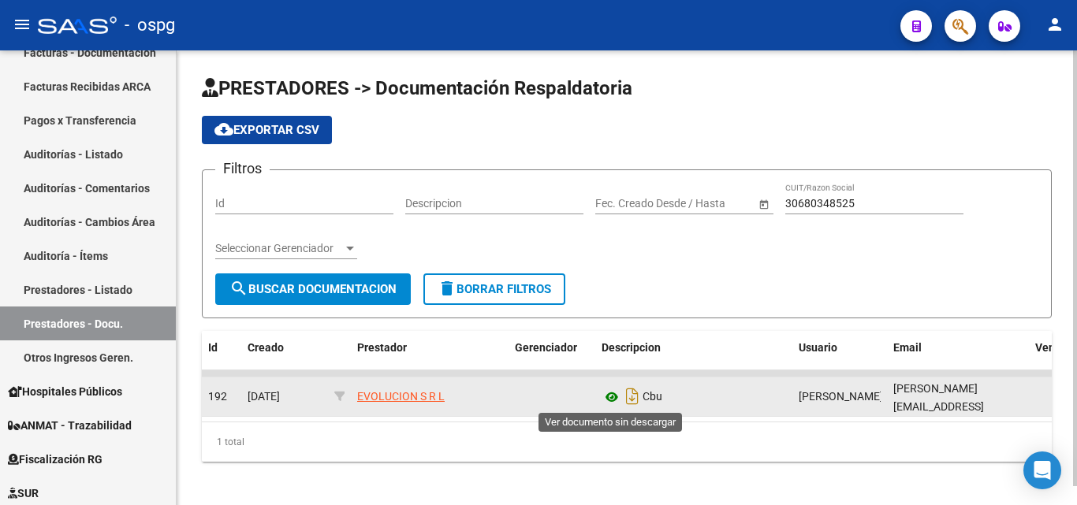
click at [609, 393] on icon at bounding box center [611, 397] width 20 height 19
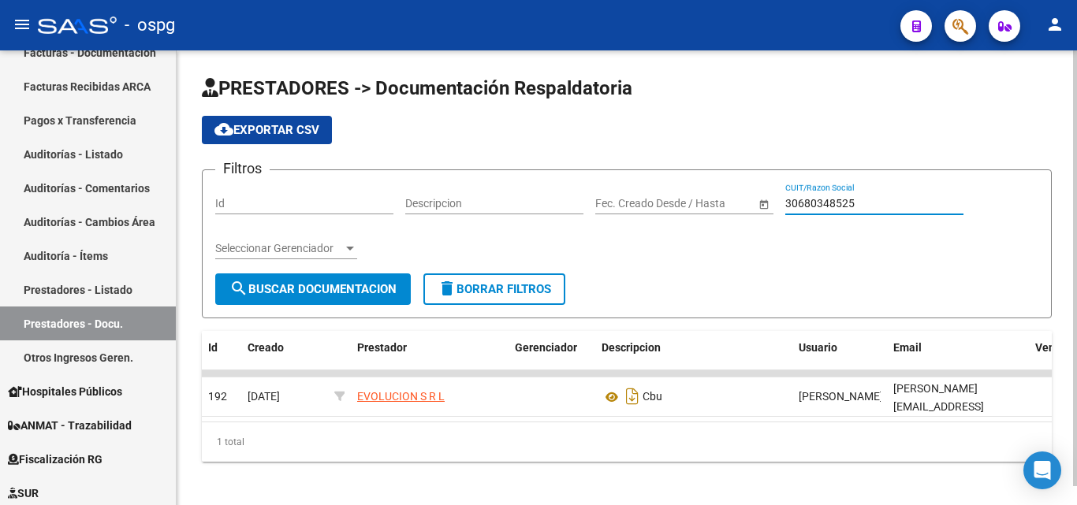
drag, startPoint x: 808, startPoint y: 198, endPoint x: 732, endPoint y: 198, distance: 76.5
click at [732, 198] on div "Filtros Id Descripcion Fecha inicio – Fecha fin Fec. Creado Desde / Hasta 30680…" at bounding box center [626, 228] width 823 height 91
paste input "23256595494"
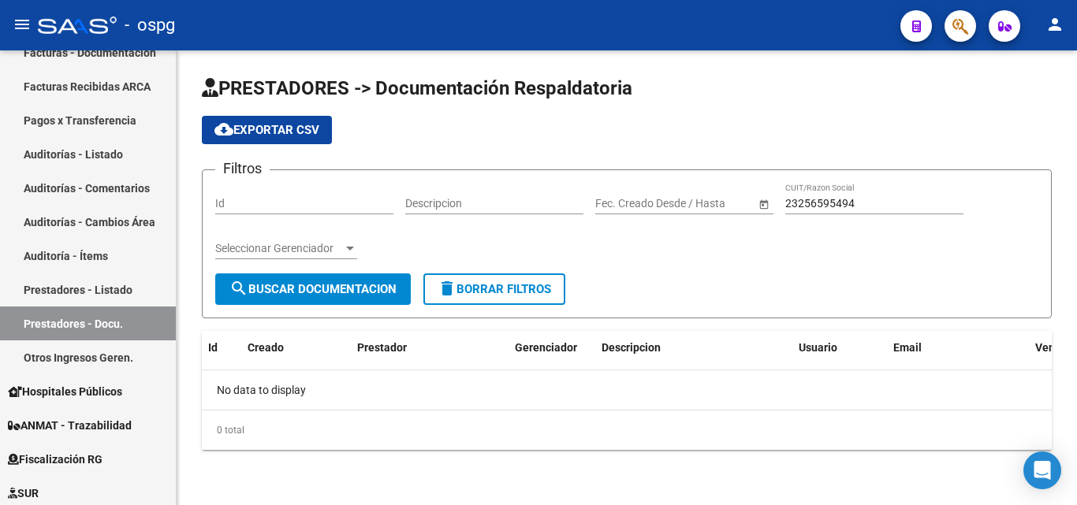
drag, startPoint x: 894, startPoint y: 195, endPoint x: 858, endPoint y: 203, distance: 36.3
click at [858, 199] on div "23256595494 CUIT/Razon Social" at bounding box center [874, 199] width 178 height 32
drag, startPoint x: 858, startPoint y: 203, endPoint x: 765, endPoint y: 201, distance: 93.8
click at [765, 201] on div "Filtros Id Descripcion Fecha inicio – Fecha fin Fec. Creado Desde / Hasta 23256…" at bounding box center [626, 228] width 823 height 91
paste input "7169611047"
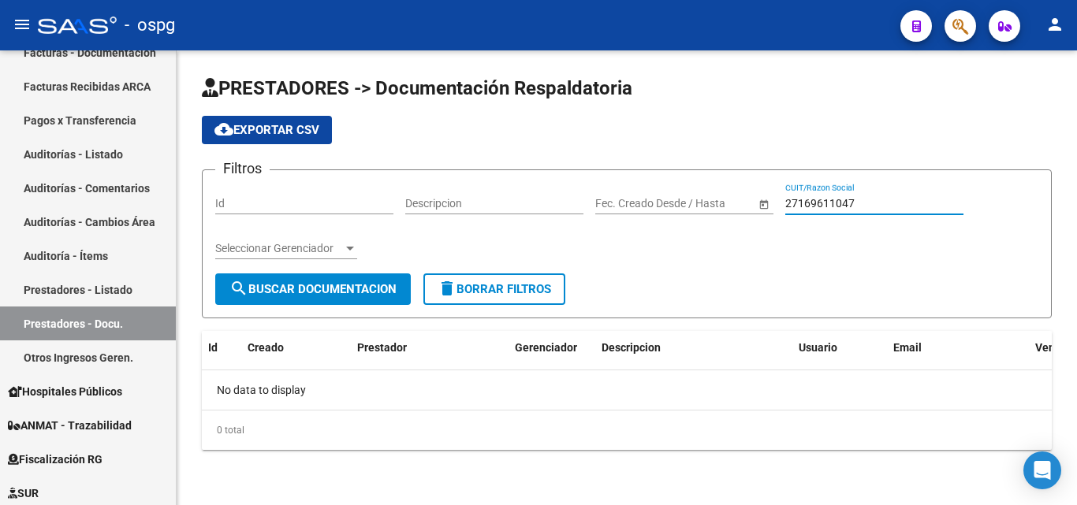
type input "27169611047"
click at [364, 285] on span "search Buscar Documentacion" at bounding box center [312, 289] width 167 height 14
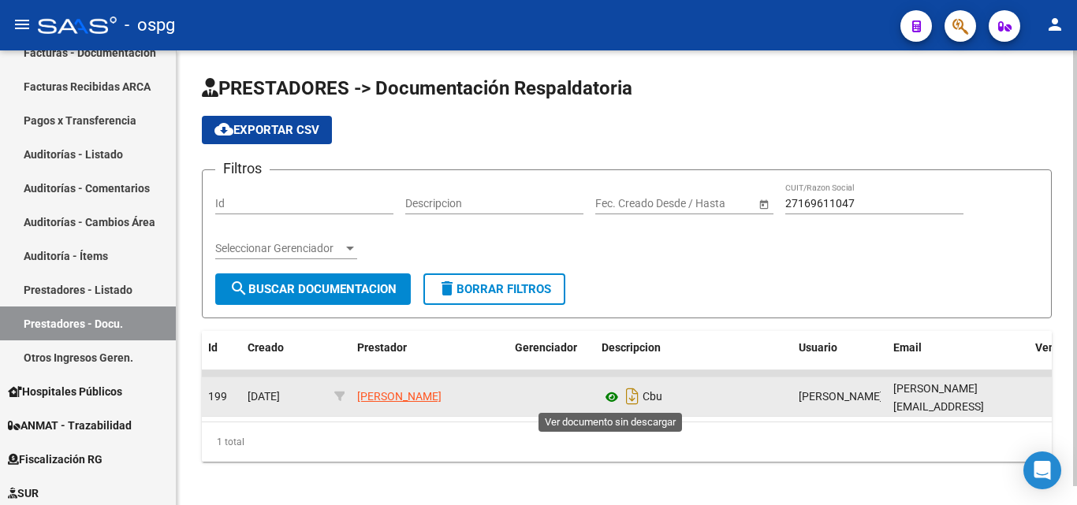
click at [618, 396] on icon at bounding box center [611, 397] width 20 height 19
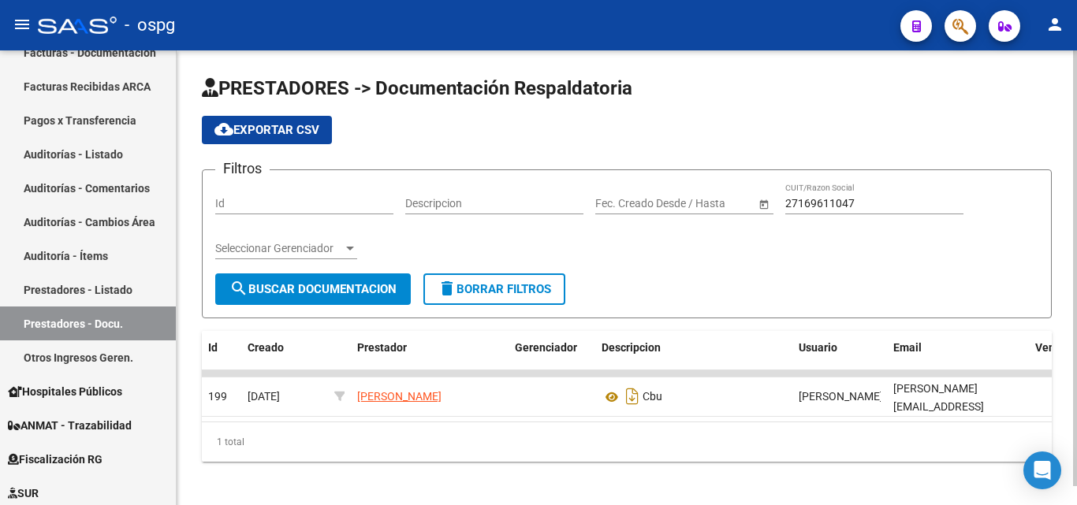
click at [601, 391] on link at bounding box center [611, 397] width 20 height 13
